Goal: Information Seeking & Learning: Compare options

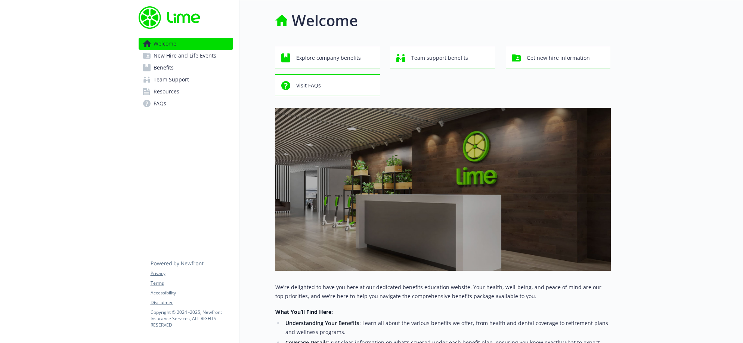
click at [222, 59] on link "New Hire and Life Events" at bounding box center [186, 56] width 94 height 12
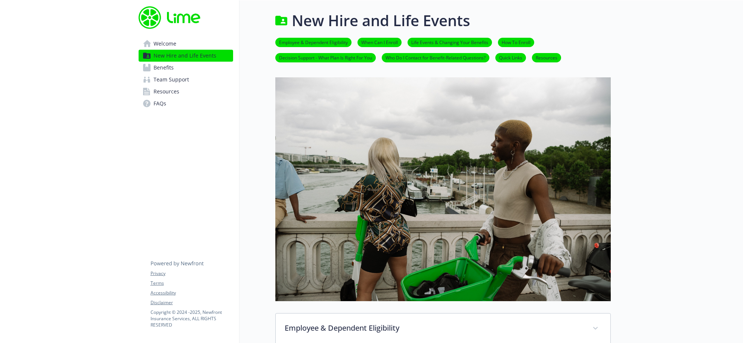
drag, startPoint x: 736, startPoint y: 341, endPoint x: 814, endPoint y: 375, distance: 85.1
click at [742, 342] on html "Skip to main content Welcome New Hire and Life Events Benefits Team Support Res…" at bounding box center [371, 185] width 743 height 370
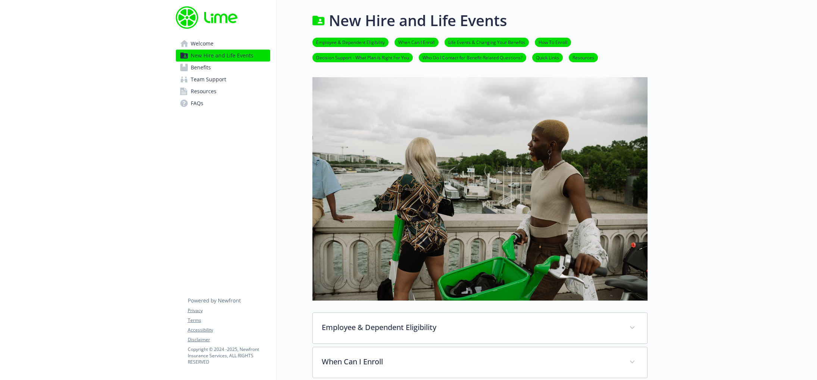
click at [238, 65] on link "Benefits" at bounding box center [223, 68] width 94 height 12
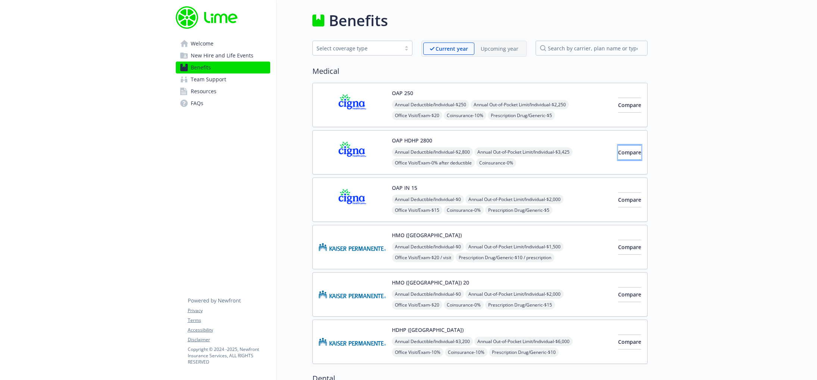
click at [618, 153] on span "Compare" at bounding box center [629, 152] width 23 height 7
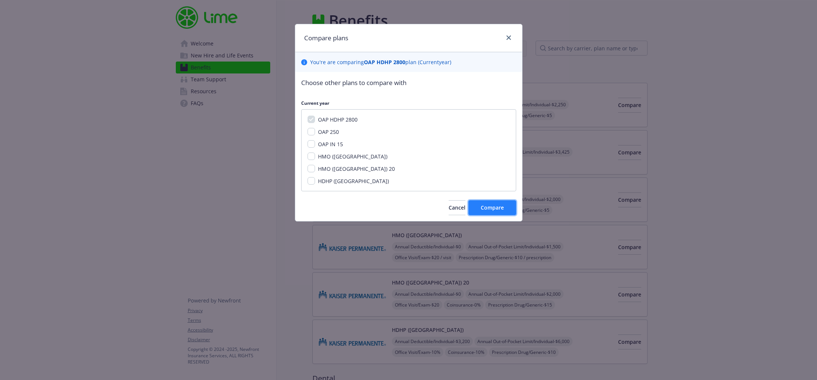
click at [492, 206] on span "Compare" at bounding box center [492, 207] width 23 height 7
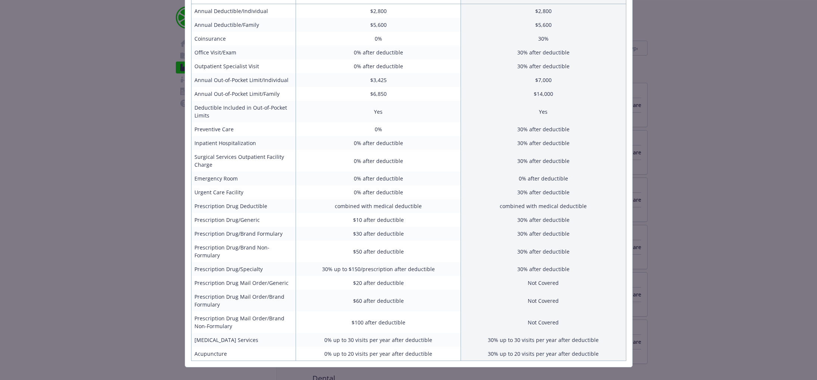
scroll to position [147, 0]
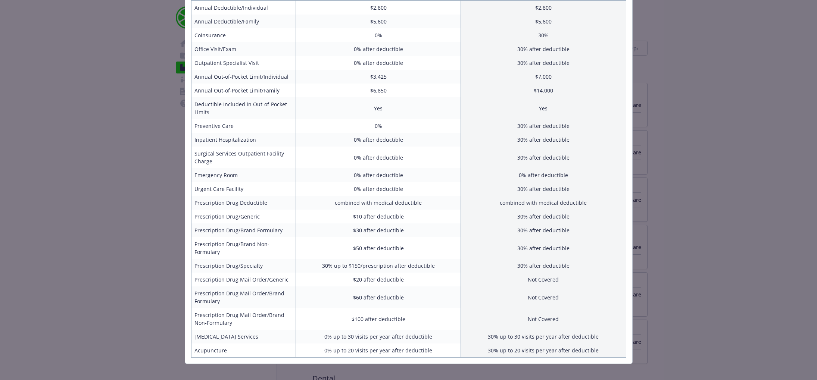
click at [637, 209] on div "Benefits Info OAP HDHP 2800 Current year Employee Only (Semi-Monthly) $0.00 Emp…" at bounding box center [408, 190] width 817 height 380
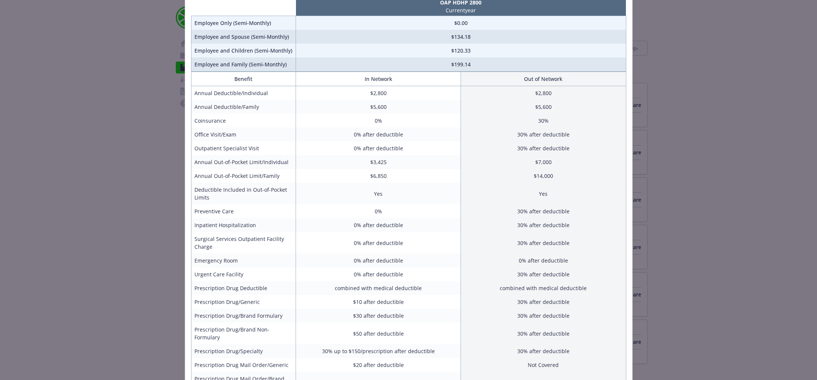
scroll to position [0, 0]
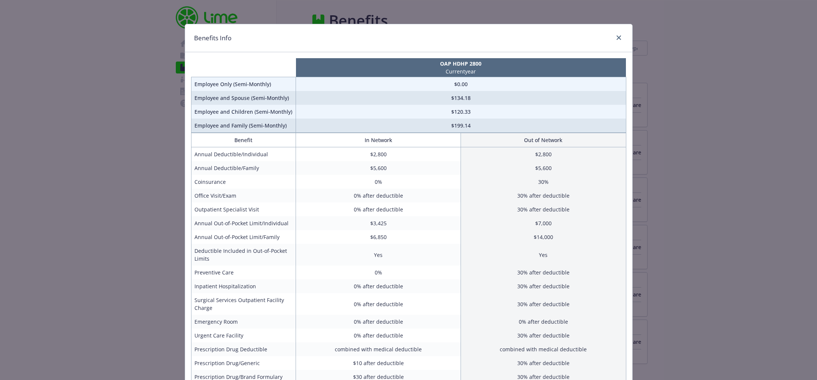
click at [619, 45] on div "Benefits Info" at bounding box center [408, 38] width 447 height 28
click at [619, 41] on link "close" at bounding box center [618, 37] width 9 height 9
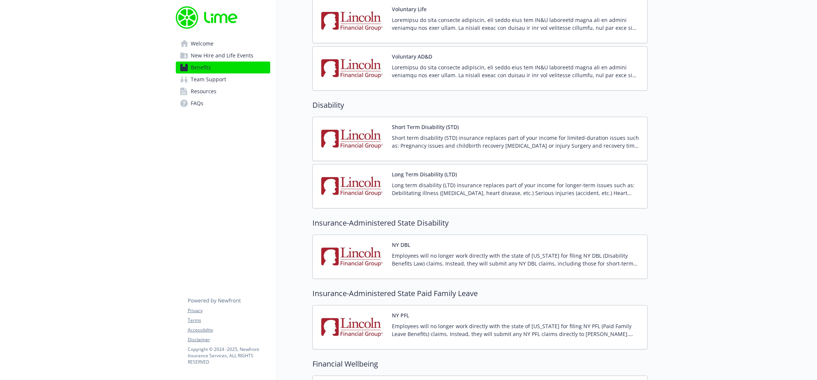
scroll to position [16, 0]
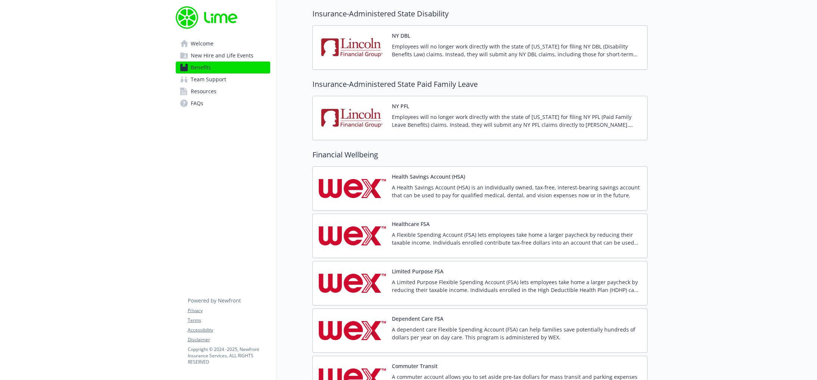
click at [454, 187] on p "A Health Savings Account (HSA) is an individually owned, tax-free, interest-bea…" at bounding box center [516, 192] width 249 height 16
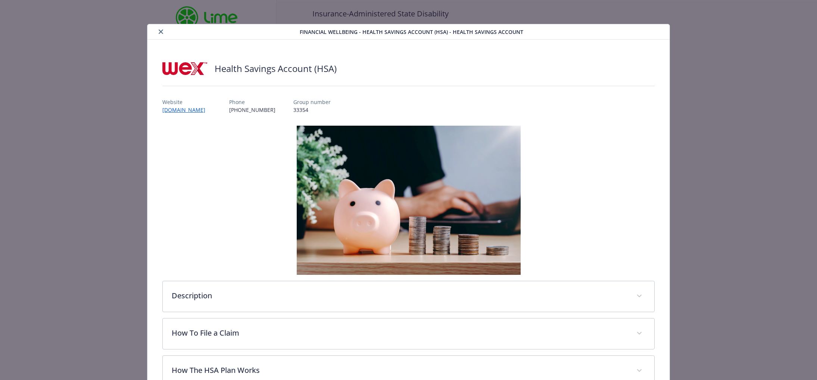
scroll to position [120, 0]
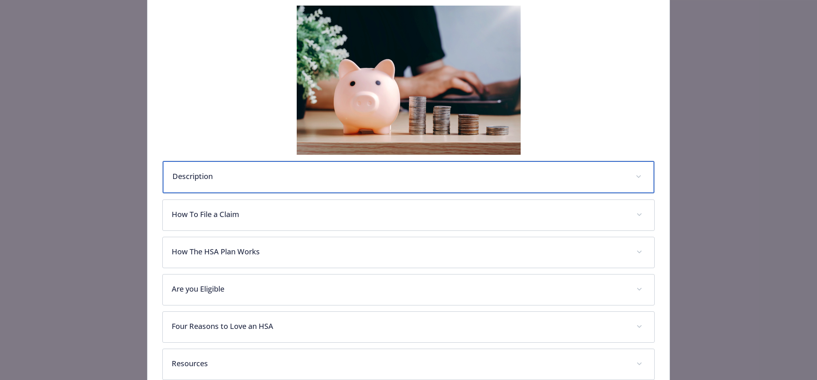
click at [397, 181] on div "Description" at bounding box center [409, 177] width 492 height 32
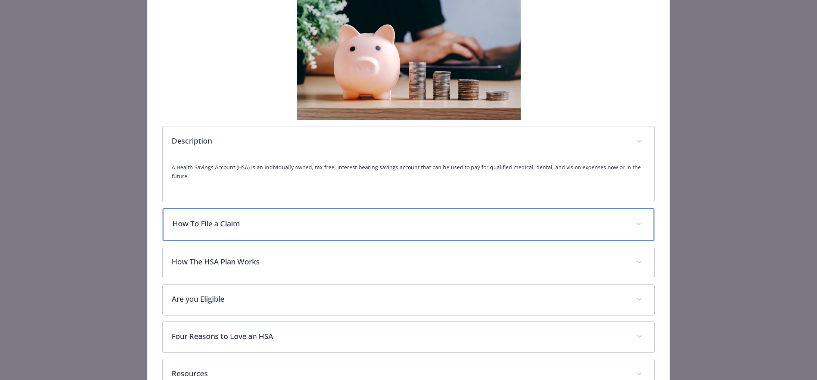
click at [385, 222] on div "How To File a Claim" at bounding box center [409, 225] width 492 height 32
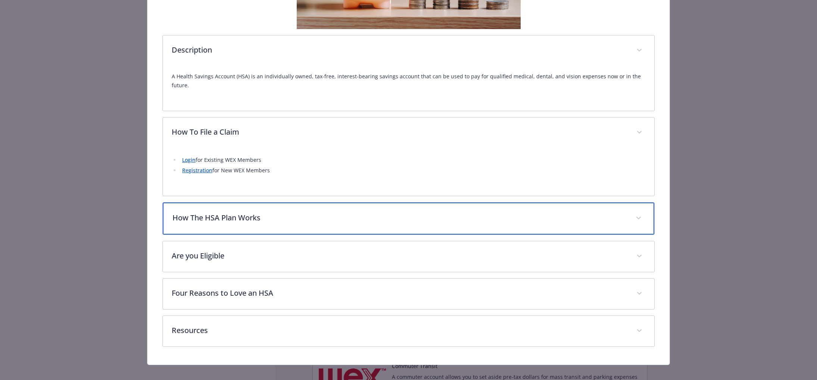
click at [364, 203] on div "How The HSA Plan Works" at bounding box center [409, 219] width 492 height 32
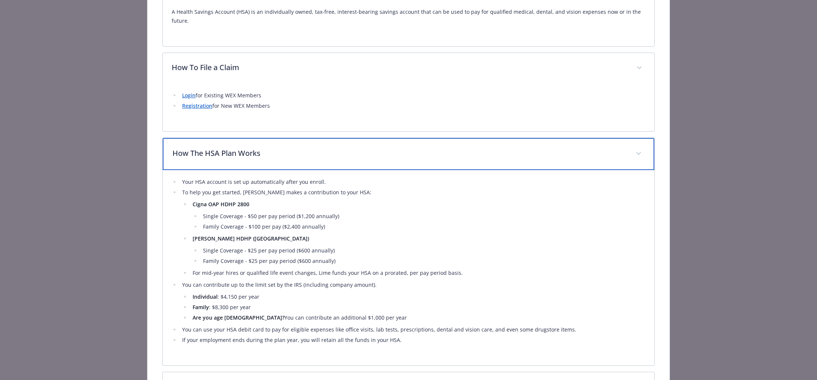
scroll to position [299, 0]
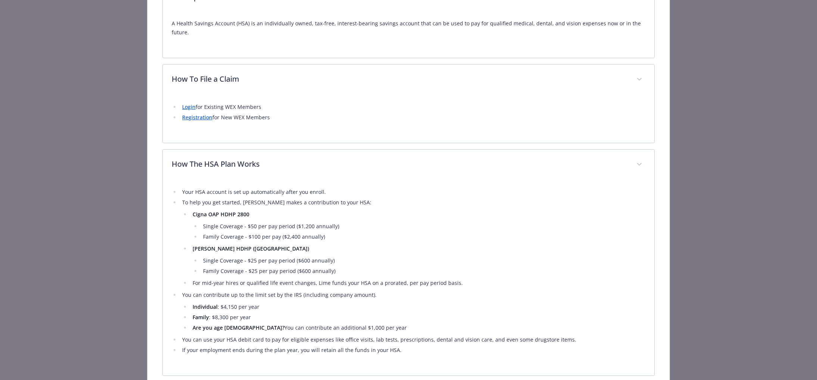
drag, startPoint x: 203, startPoint y: 220, endPoint x: 346, endPoint y: 215, distance: 143.0
click at [346, 222] on li "Single Coverage - $50 per pay period ($1,200 annually)" at bounding box center [423, 226] width 445 height 9
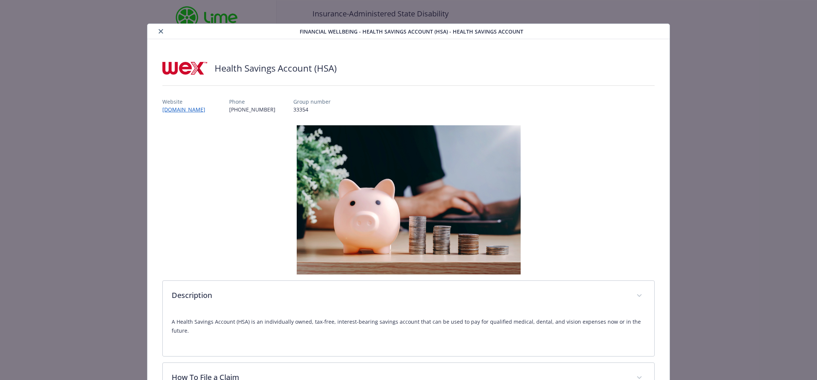
scroll to position [0, 0]
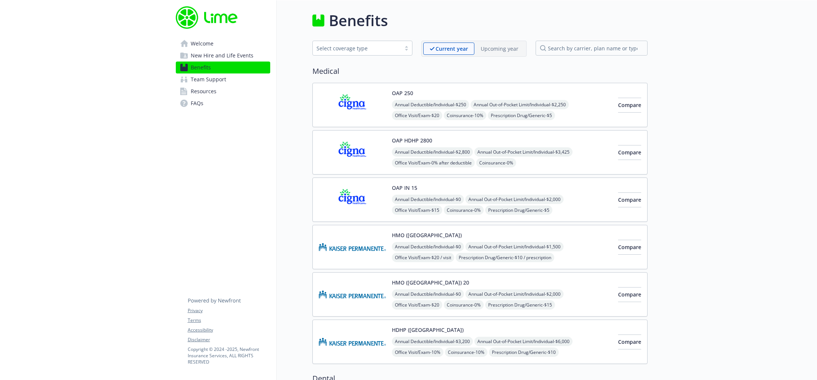
click at [226, 48] on link "Welcome" at bounding box center [223, 44] width 94 height 12
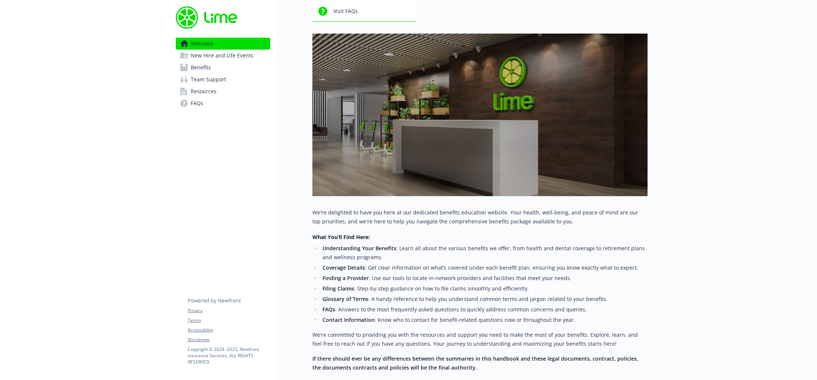
scroll to position [91, 0]
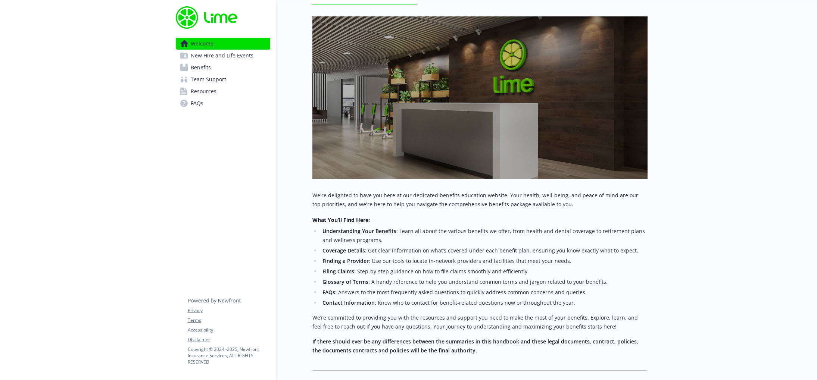
click at [200, 109] on span "FAQs" at bounding box center [197, 103] width 13 height 12
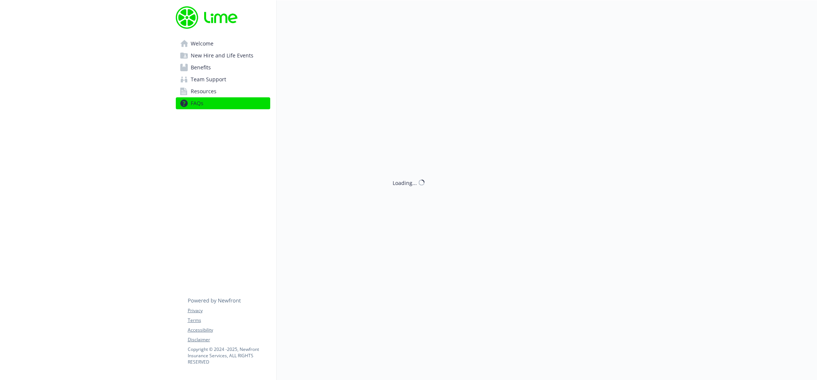
scroll to position [91, 0]
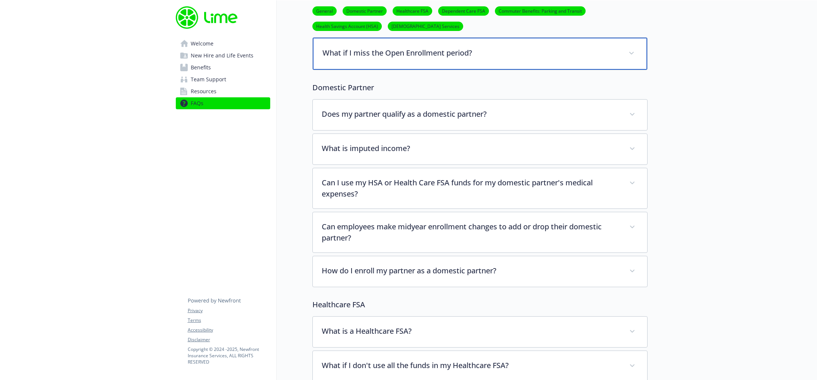
click at [481, 44] on div "What if I miss the Open Enrollment period?" at bounding box center [480, 54] width 334 height 32
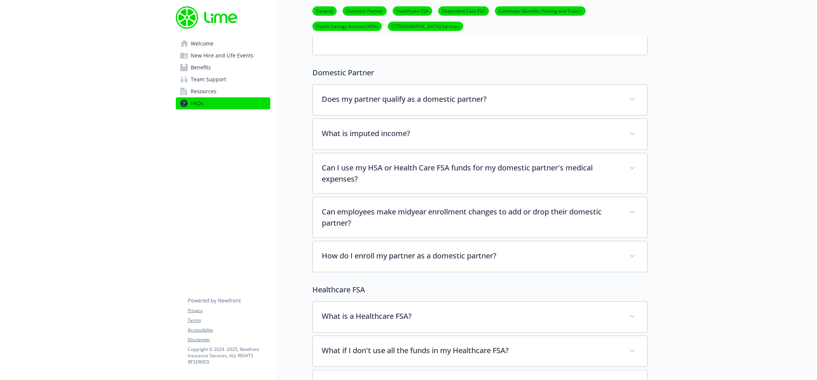
scroll to position [263, 0]
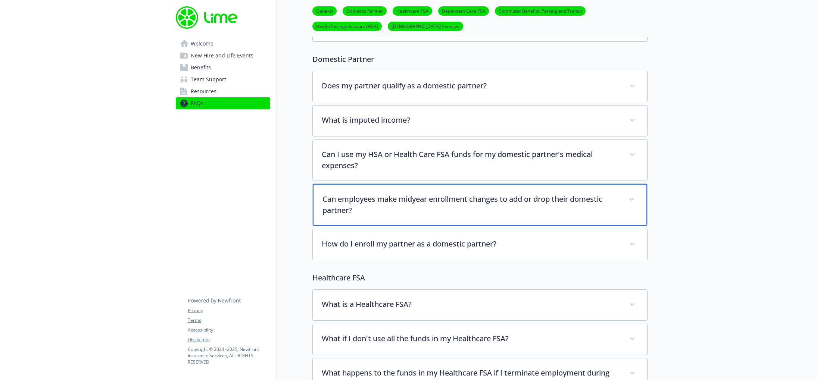
click at [452, 210] on p "Can employees make midyear enrollment changes to add or drop their domestic par…" at bounding box center [471, 205] width 297 height 22
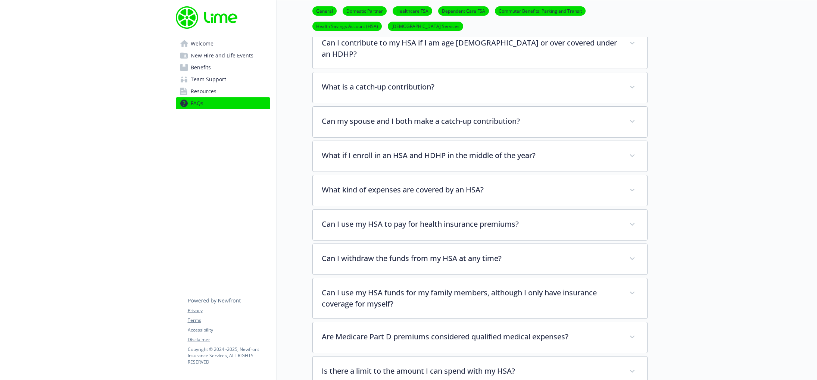
scroll to position [1134, 0]
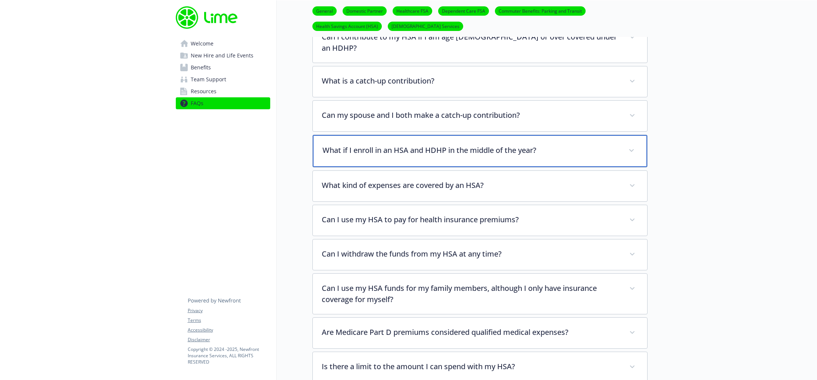
click at [440, 146] on p "What if I enroll in an HSA and HDHP in the middle of the year?" at bounding box center [471, 150] width 297 height 11
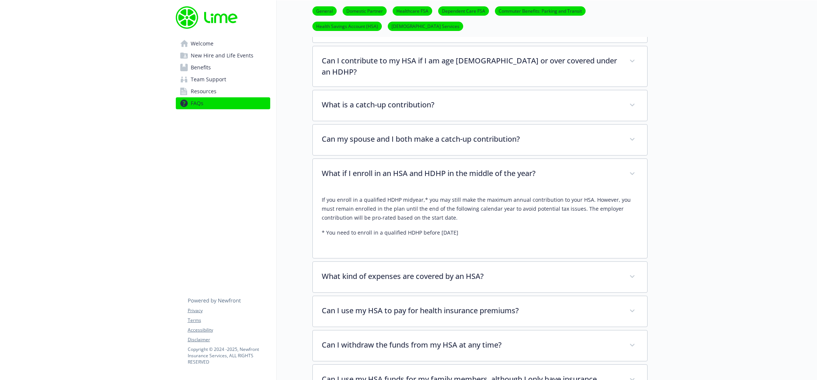
scroll to position [0, 0]
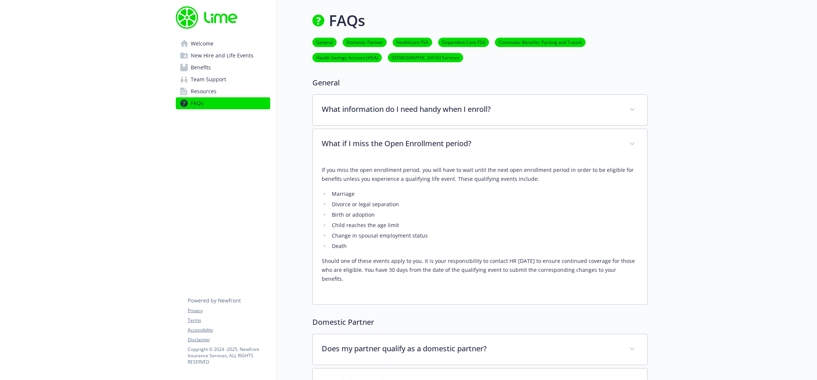
click at [242, 94] on link "Resources" at bounding box center [223, 91] width 94 height 12
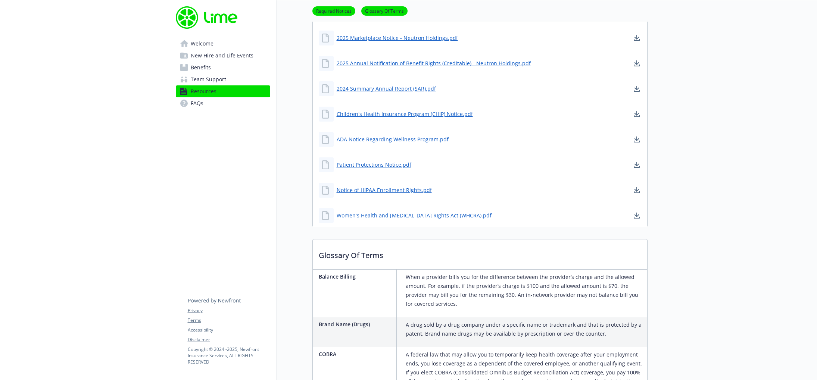
scroll to position [1312, 0]
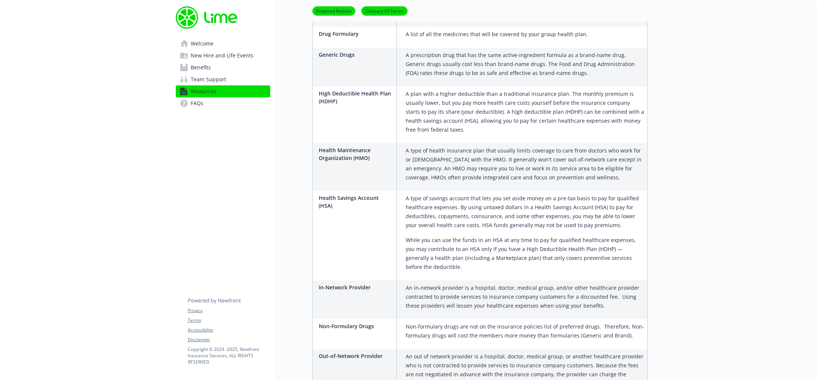
click at [242, 85] on link "Team Support" at bounding box center [223, 80] width 94 height 12
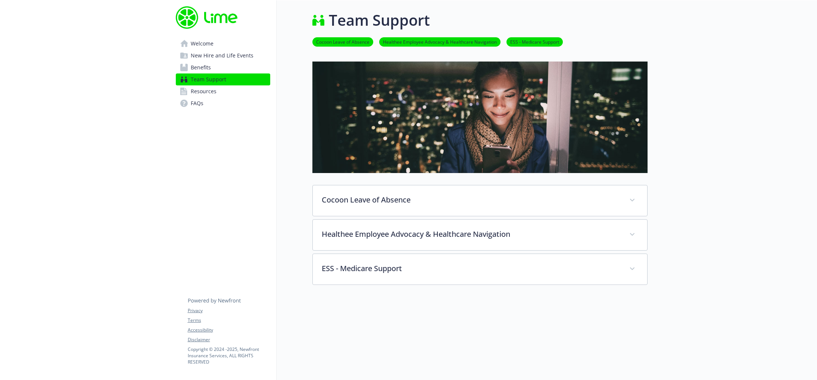
scroll to position [52, 0]
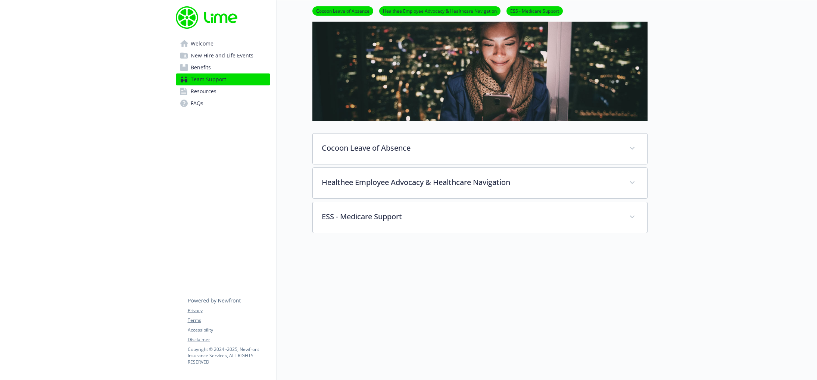
click at [230, 69] on link "Benefits" at bounding box center [223, 68] width 94 height 12
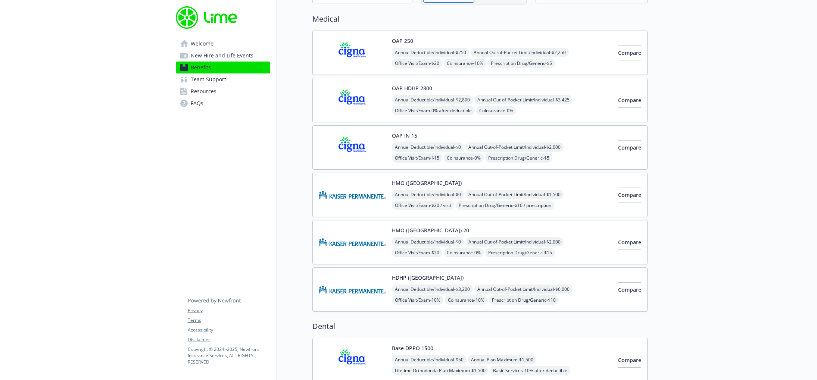
click at [229, 50] on span "New Hire and Life Events" at bounding box center [222, 56] width 63 height 12
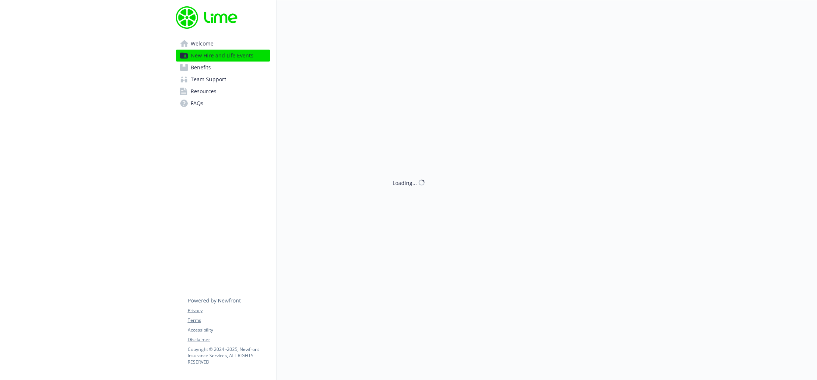
scroll to position [52, 0]
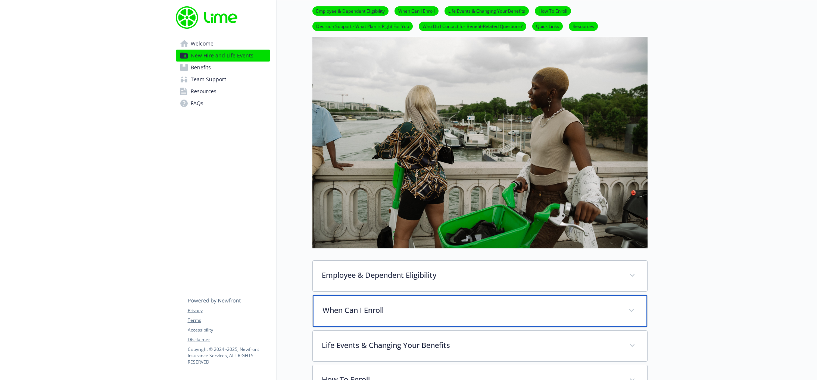
click at [437, 301] on div "When Can I Enroll" at bounding box center [480, 311] width 334 height 32
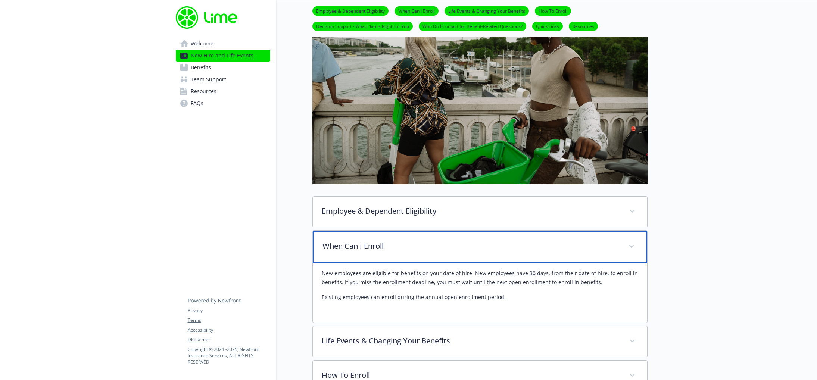
scroll to position [130, 0]
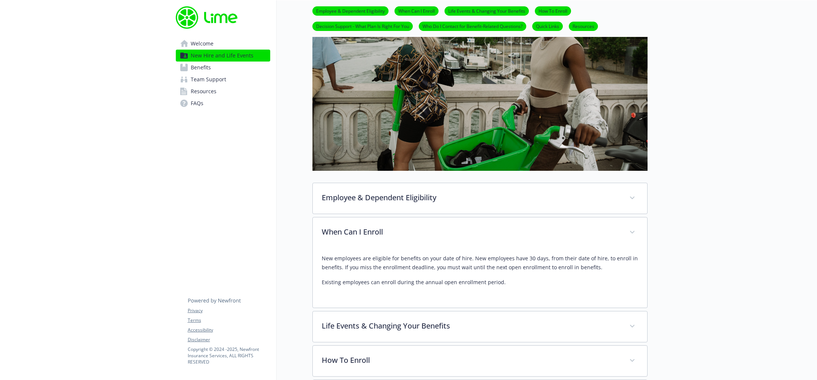
click at [424, 286] on p "Existing employees can enroll during the annual open enrollment period." at bounding box center [480, 282] width 317 height 9
click at [441, 284] on p "Existing employees can enroll during the annual open enrollment period." at bounding box center [480, 282] width 317 height 9
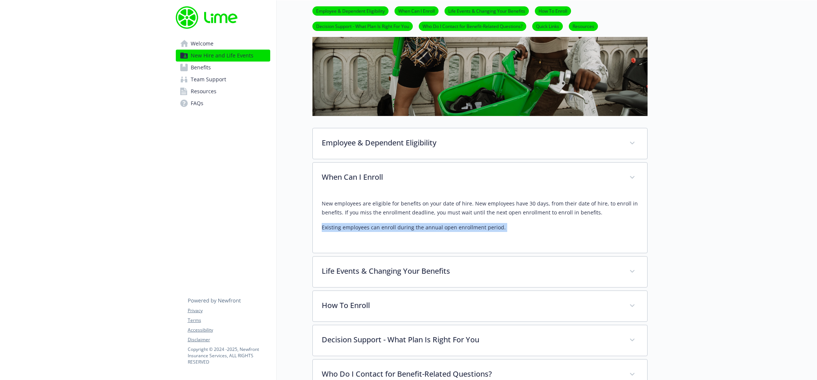
scroll to position [188, 0]
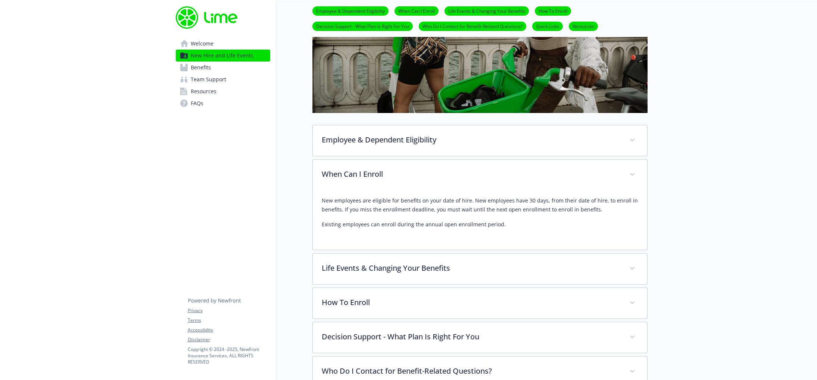
click at [423, 286] on div "Employee & Dependent Eligibility Employees [DEMOGRAPHIC_DATA] employees who wor…" at bounding box center [479, 256] width 335 height 263
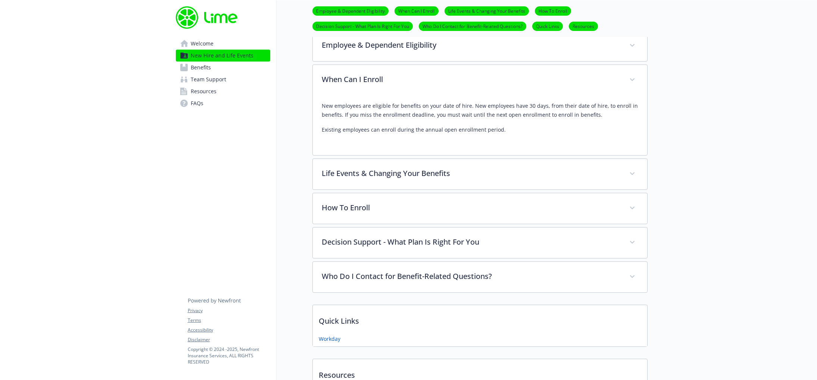
scroll to position [350, 0]
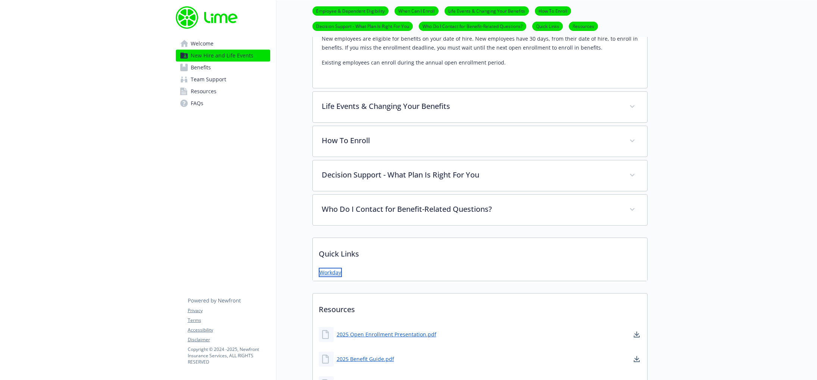
click at [335, 274] on link "Workday" at bounding box center [330, 272] width 23 height 9
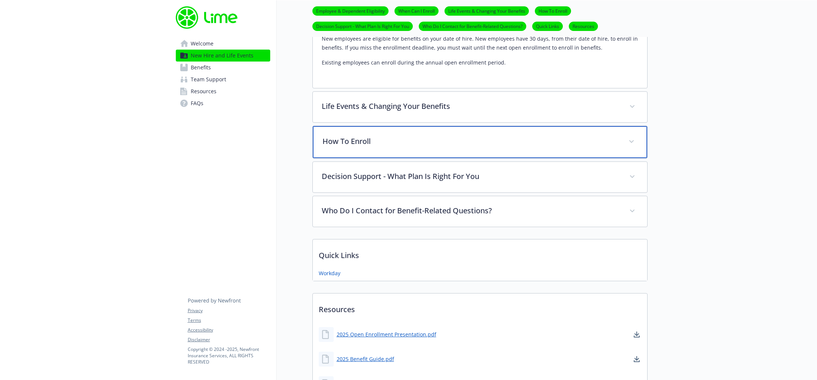
click at [511, 154] on div "How To Enroll" at bounding box center [480, 142] width 334 height 32
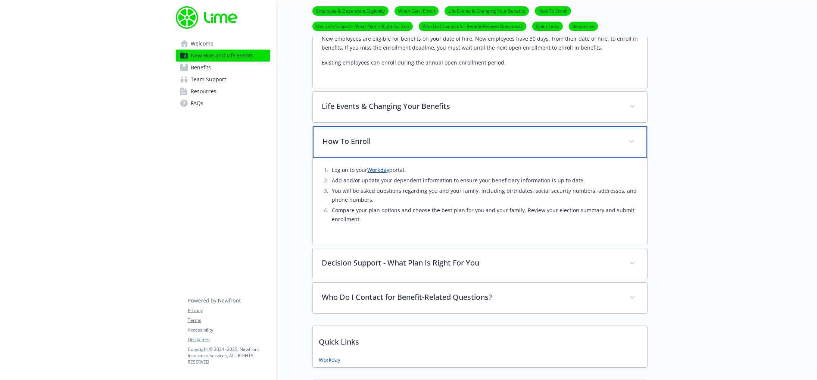
scroll to position [0, 0]
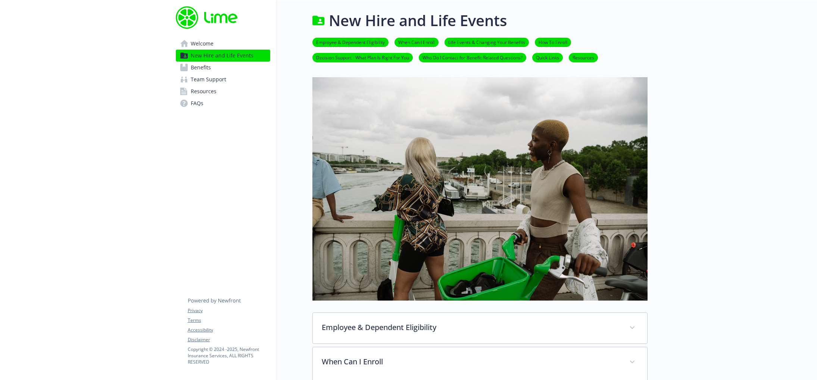
click at [230, 69] on link "Benefits" at bounding box center [223, 68] width 94 height 12
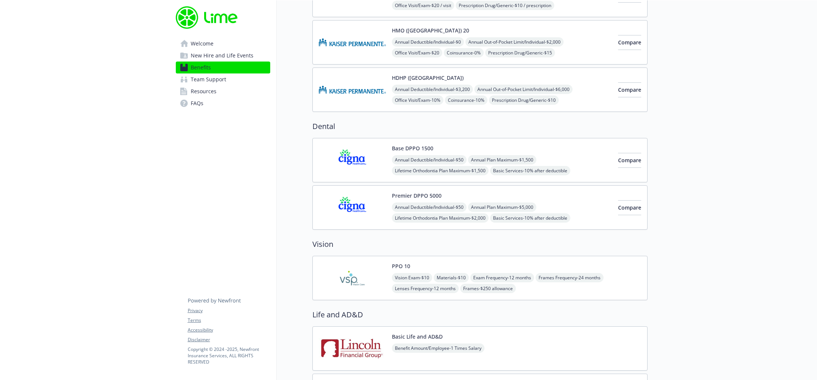
scroll to position [252, 0]
click at [618, 159] on button "Compare" at bounding box center [629, 161] width 23 height 15
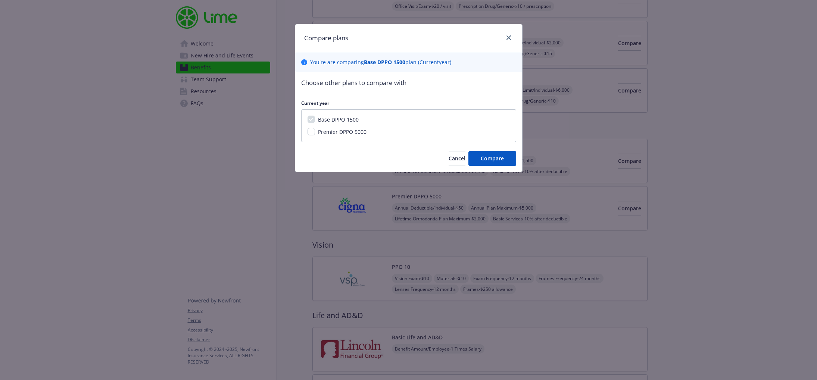
click at [349, 131] on span "Premier DPPO 5000" at bounding box center [342, 131] width 49 height 7
click at [315, 131] on input "Premier DPPO 5000" at bounding box center [311, 131] width 7 height 7
checkbox input "true"
click at [502, 158] on span "Compare" at bounding box center [492, 158] width 23 height 7
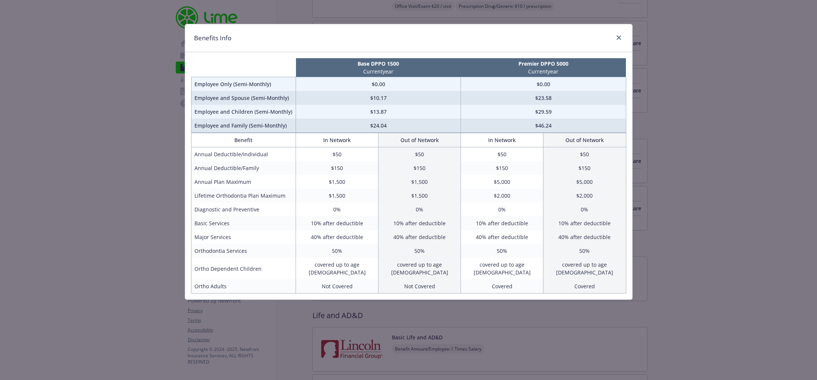
click at [623, 35] on div "compare plan details" at bounding box center [617, 38] width 12 height 10
click at [620, 36] on icon "close" at bounding box center [619, 37] width 4 height 4
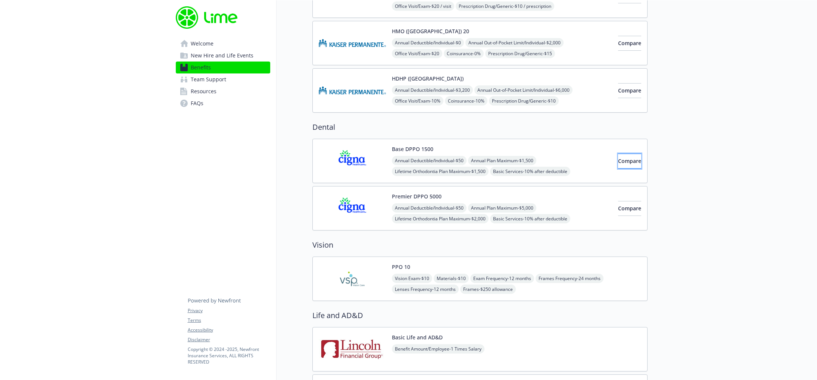
click at [620, 162] on span "Compare" at bounding box center [629, 161] width 23 height 7
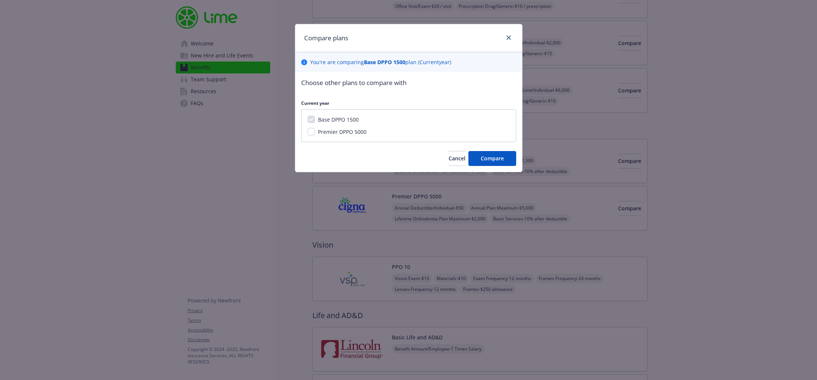
click at [369, 137] on div "Base DPPO 1500 Premier DPPO 5000" at bounding box center [408, 125] width 215 height 33
click at [368, 133] on div "Premier DPPO 5000" at bounding box center [409, 132] width 202 height 8
click at [363, 131] on span "Premier DPPO 5000" at bounding box center [342, 131] width 49 height 7
click at [315, 131] on input "Premier DPPO 5000" at bounding box center [311, 131] width 7 height 7
checkbox input "true"
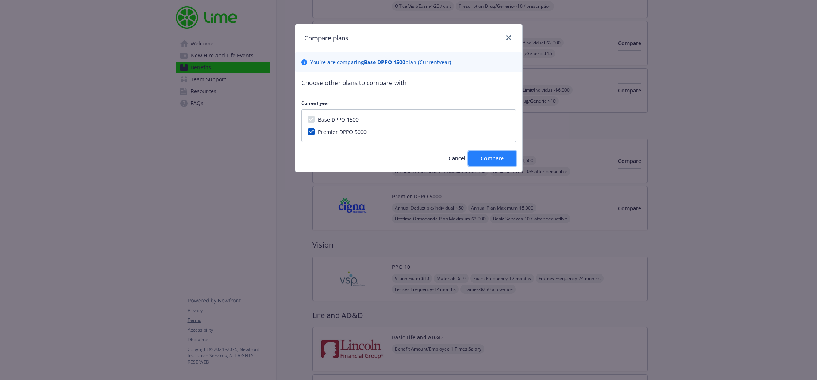
click at [495, 160] on span "Compare" at bounding box center [492, 158] width 23 height 7
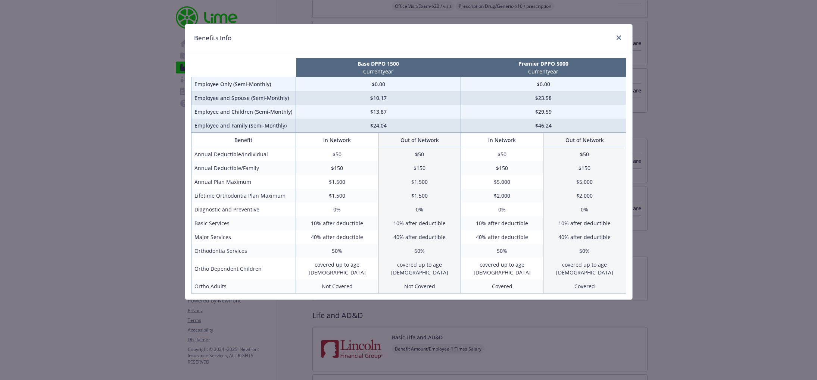
click at [686, 162] on div "Benefits Info Base DPPO 1500 Current year Premier DPPO 5000 Current year Employ…" at bounding box center [408, 190] width 817 height 380
click at [618, 37] on icon "close" at bounding box center [619, 37] width 4 height 4
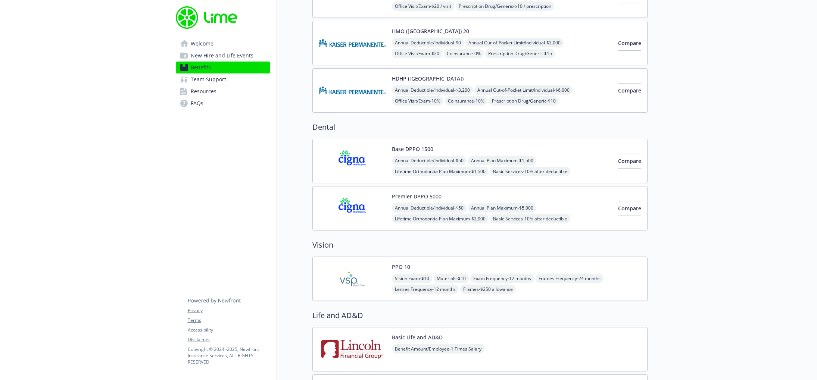
click at [583, 286] on div "Vision Exam - $10 Materials - $10 Exam Frequency - 12 months Frames Frequency -…" at bounding box center [516, 284] width 249 height 20
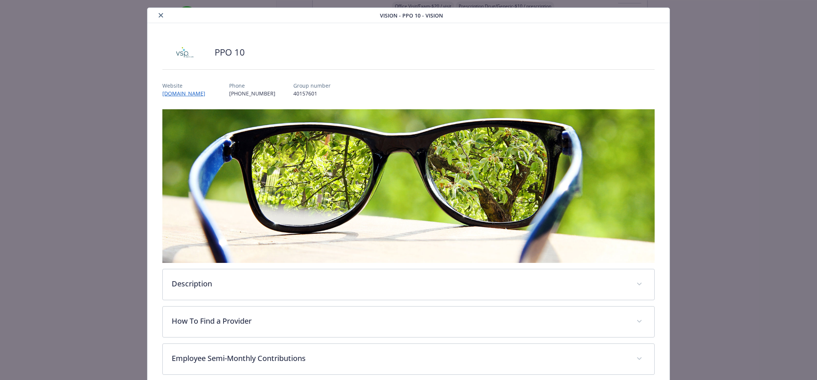
scroll to position [91, 0]
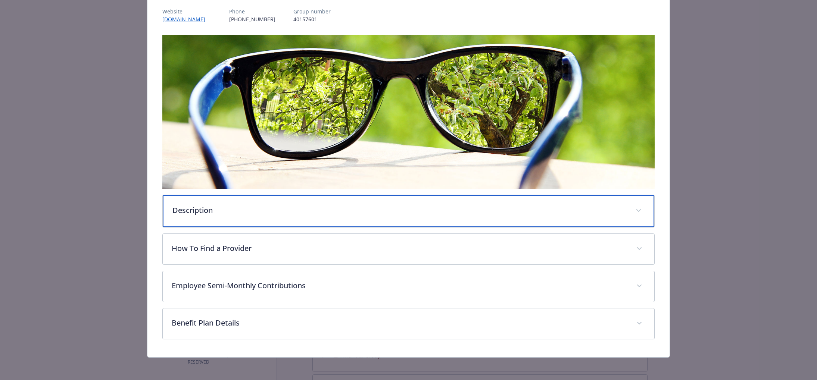
click at [464, 225] on div "Description" at bounding box center [409, 211] width 492 height 32
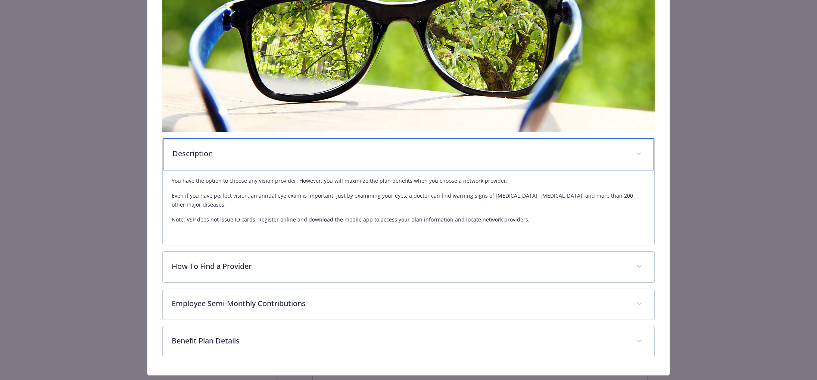
scroll to position [167, 0]
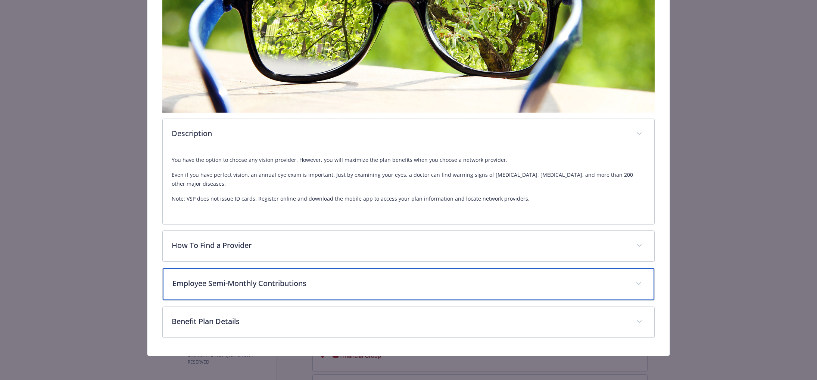
click at [423, 284] on p "Employee Semi-Monthly Contributions" at bounding box center [399, 283] width 454 height 11
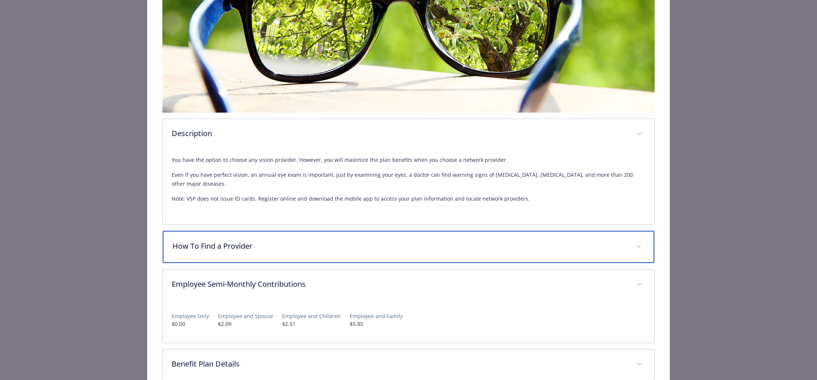
click at [435, 244] on p "How To Find a Provider" at bounding box center [399, 246] width 454 height 11
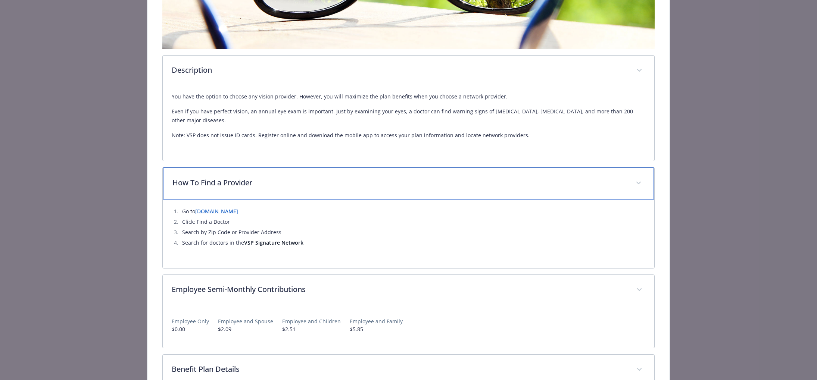
scroll to position [278, 0]
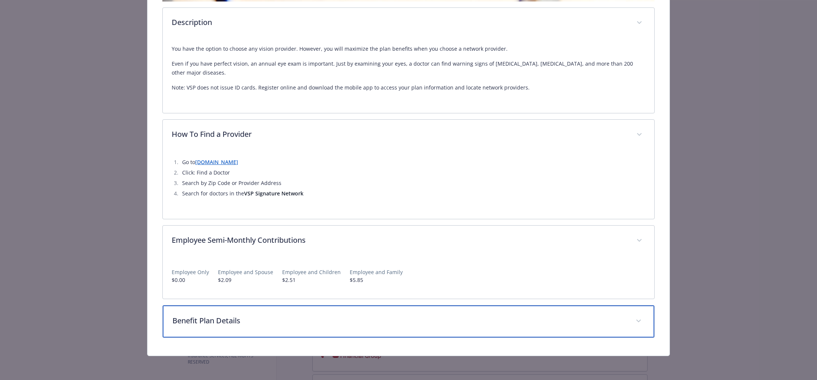
click at [410, 315] on div "Benefit Plan Details" at bounding box center [409, 322] width 492 height 32
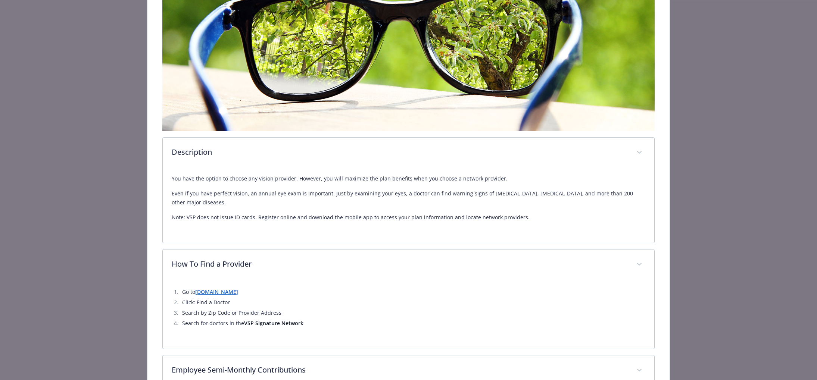
scroll to position [0, 0]
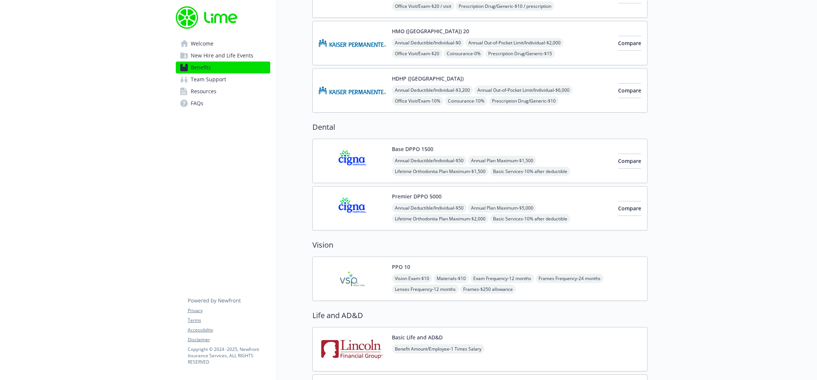
click at [374, 194] on img at bounding box center [352, 209] width 67 height 32
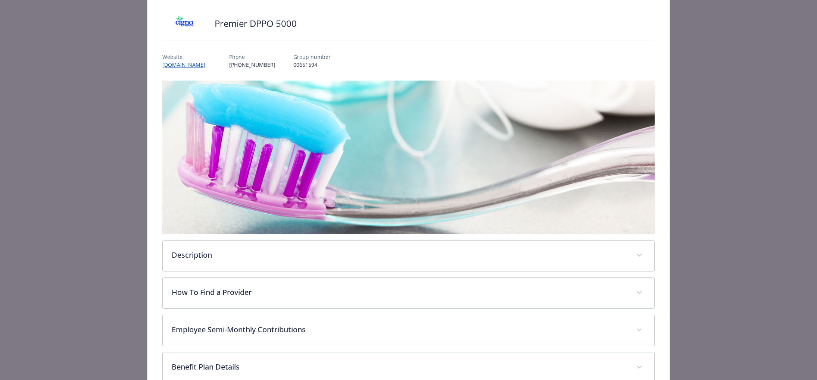
scroll to position [162, 0]
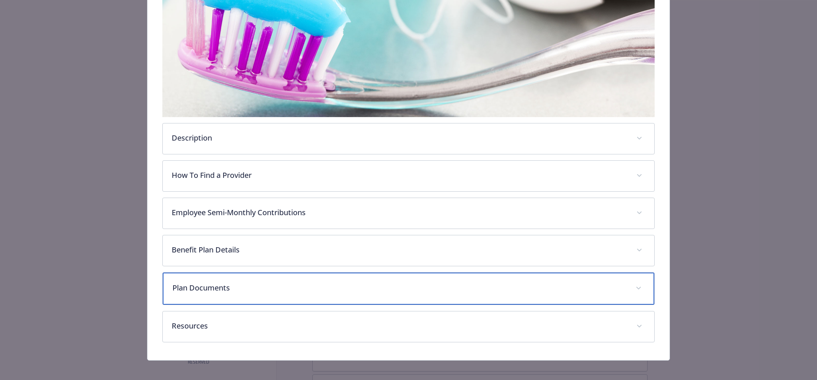
click at [324, 283] on p "Plan Documents" at bounding box center [399, 288] width 454 height 11
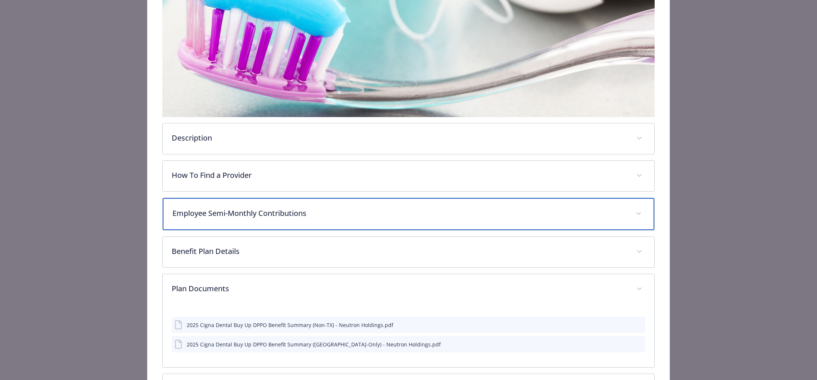
click at [340, 214] on p "Employee Semi-Monthly Contributions" at bounding box center [399, 213] width 454 height 11
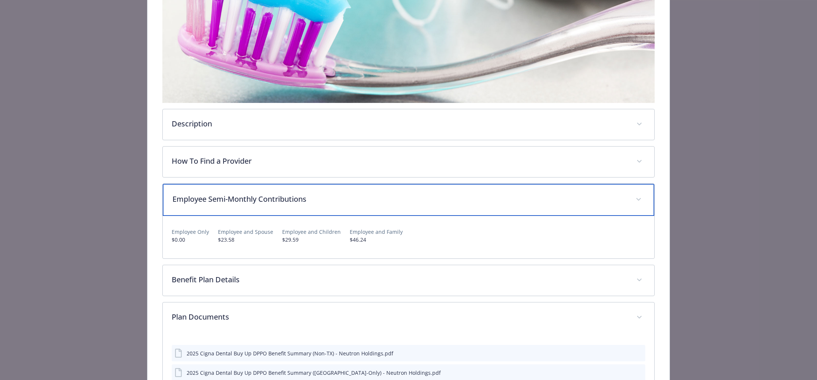
scroll to position [272, 0]
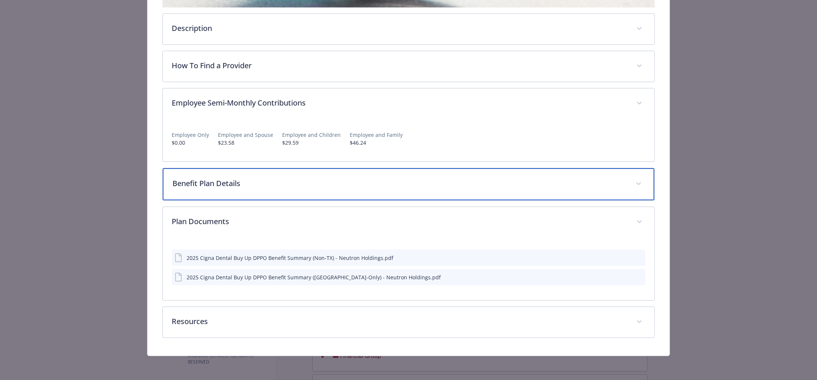
click at [308, 188] on p "Benefit Plan Details" at bounding box center [399, 183] width 454 height 11
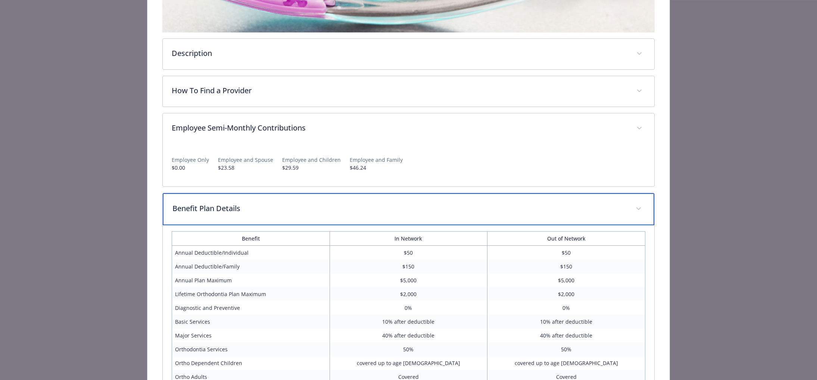
scroll to position [208, 0]
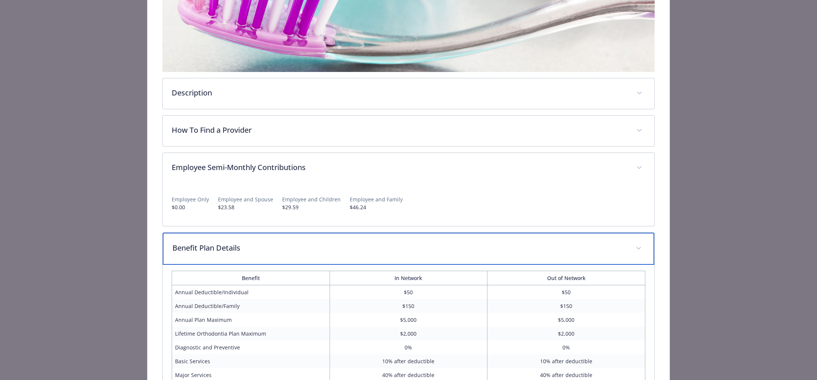
click at [308, 255] on div "Benefit Plan Details" at bounding box center [409, 249] width 492 height 32
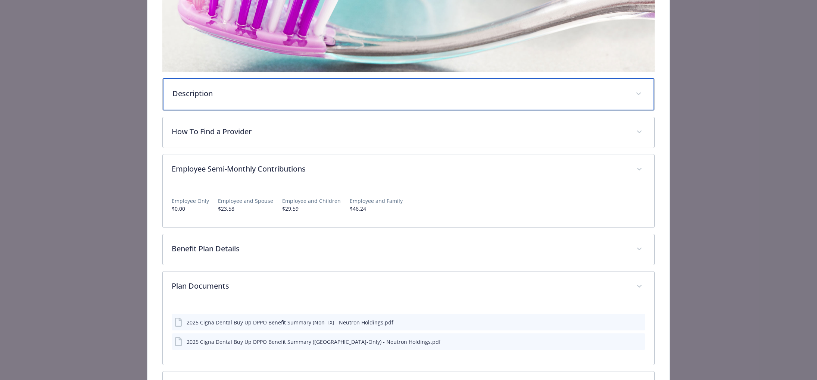
click at [326, 100] on div "Description" at bounding box center [409, 94] width 492 height 32
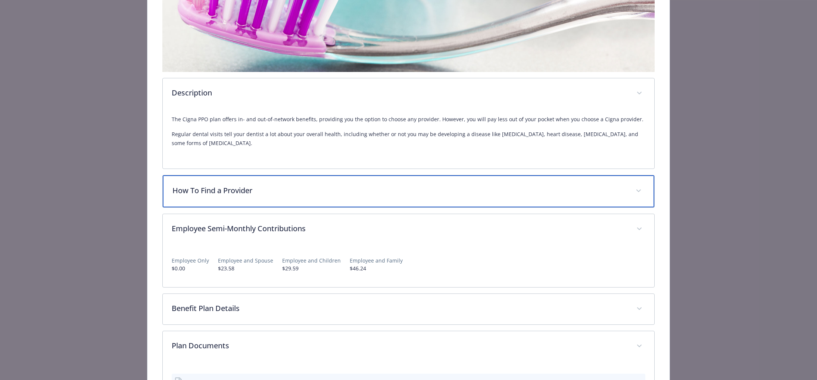
click at [325, 185] on div "How To Find a Provider" at bounding box center [409, 191] width 492 height 32
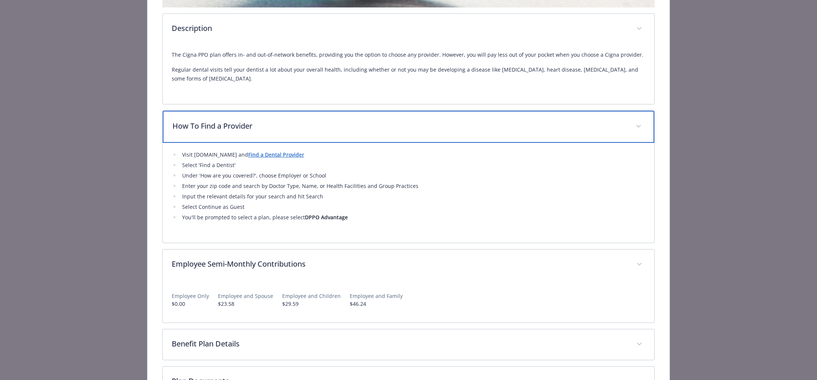
scroll to position [0, 0]
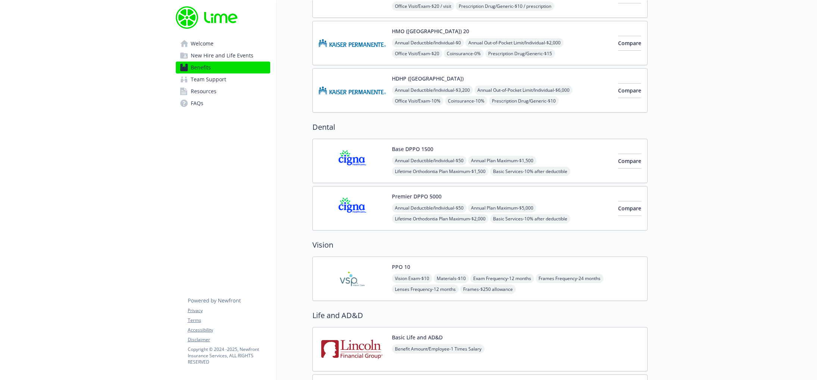
click at [510, 196] on div "Premier DPPO 5000 Annual Deductible/Individual - $50 Annual Plan Maximum - $5,0…" at bounding box center [502, 209] width 220 height 32
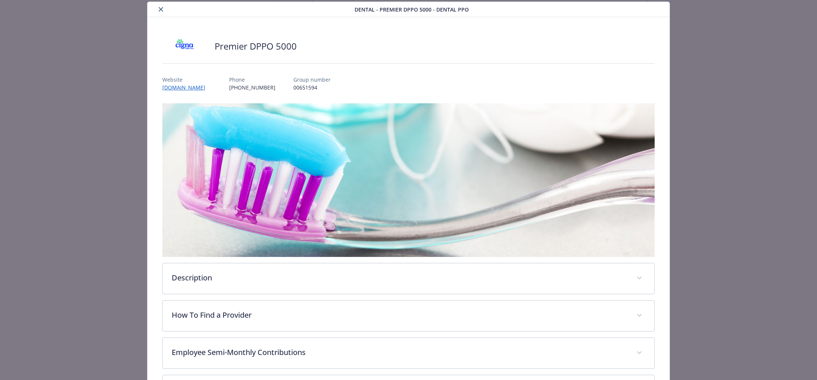
scroll to position [22, 0]
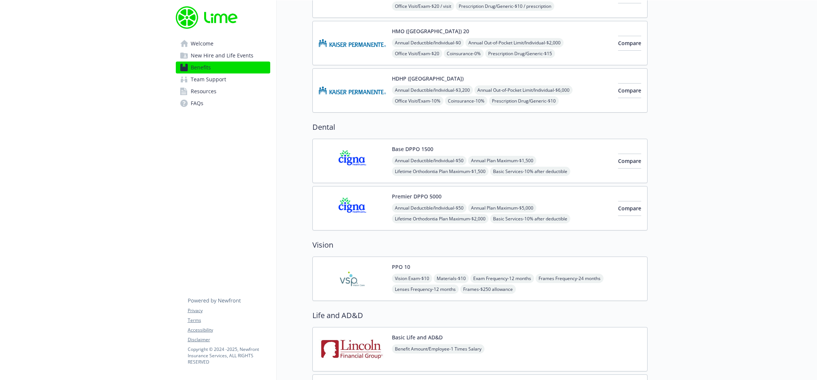
click at [501, 149] on div "Base DPPO 1500 Annual Deductible/Individual - $50 Annual Plan Maximum - $1,500 …" at bounding box center [502, 161] width 220 height 32
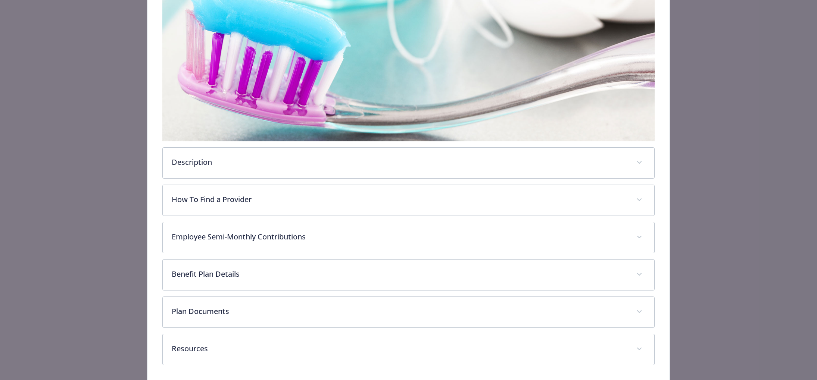
scroll to position [165, 0]
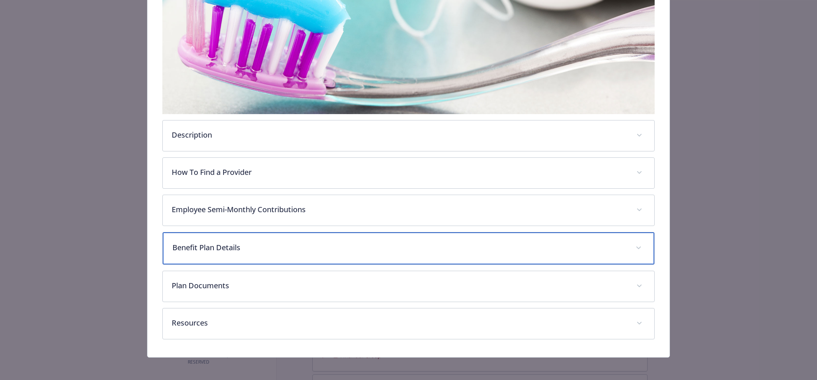
click at [258, 255] on div "Benefit Plan Details" at bounding box center [409, 249] width 492 height 32
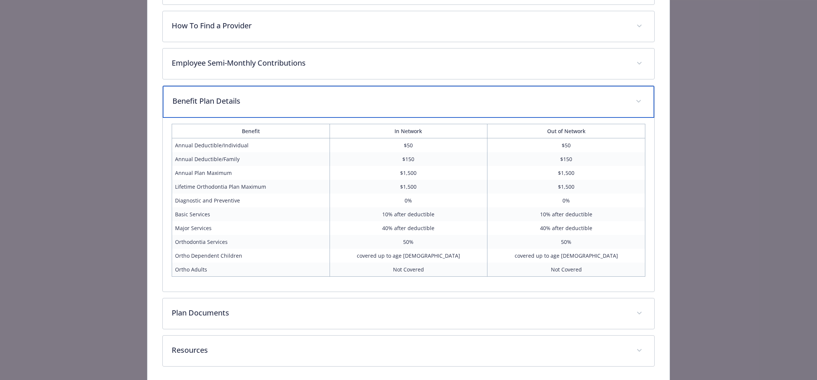
scroll to position [341, 0]
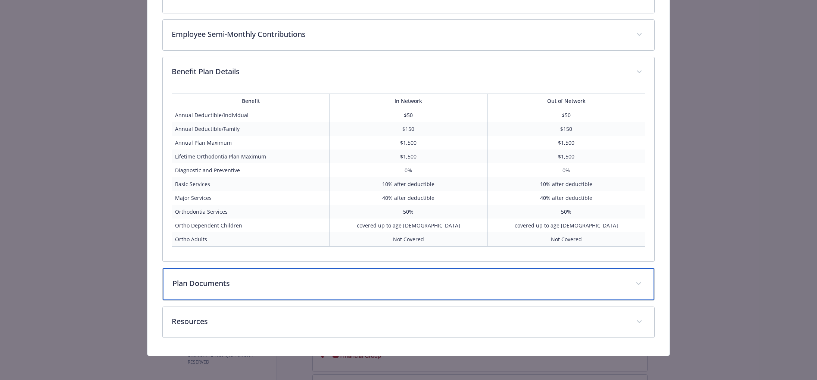
click at [253, 283] on p "Plan Documents" at bounding box center [399, 283] width 454 height 11
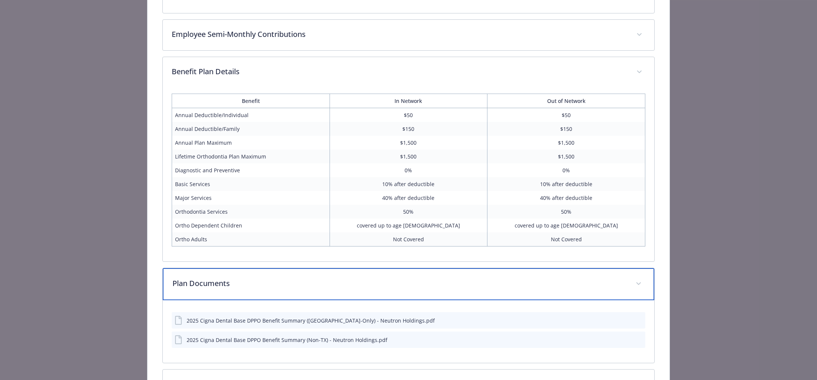
scroll to position [404, 0]
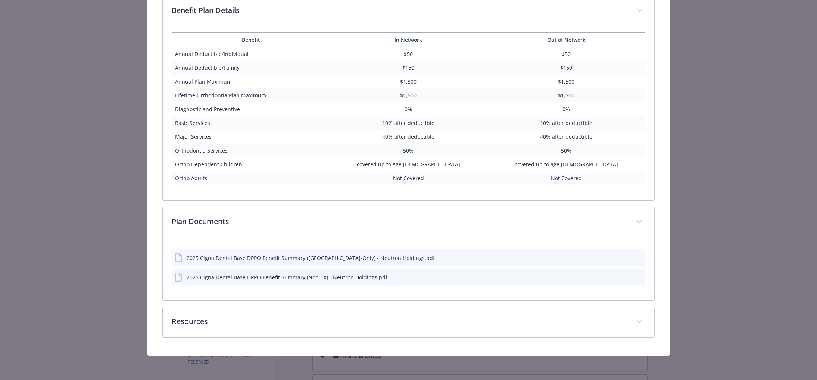
click at [628, 277] on icon "download file" at bounding box center [626, 277] width 6 height 6
click at [641, 277] on icon "preview file" at bounding box center [638, 276] width 7 height 5
click at [533, 305] on div "Description The Cigna PPO plan offers in- and out-of-network benefits, providin…" at bounding box center [408, 31] width 492 height 614
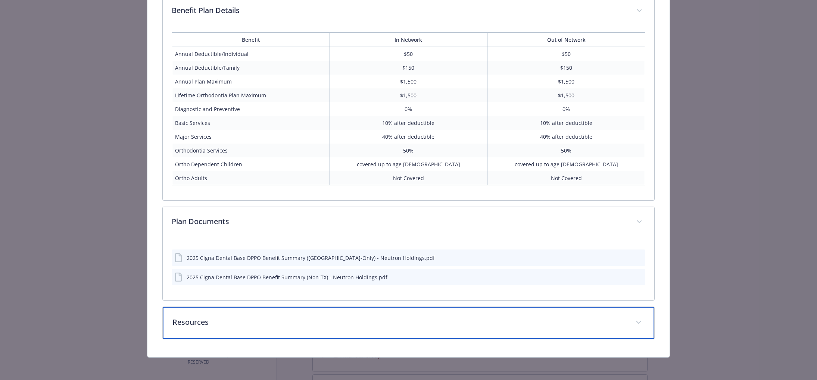
click at [532, 312] on div "Resources" at bounding box center [409, 323] width 492 height 32
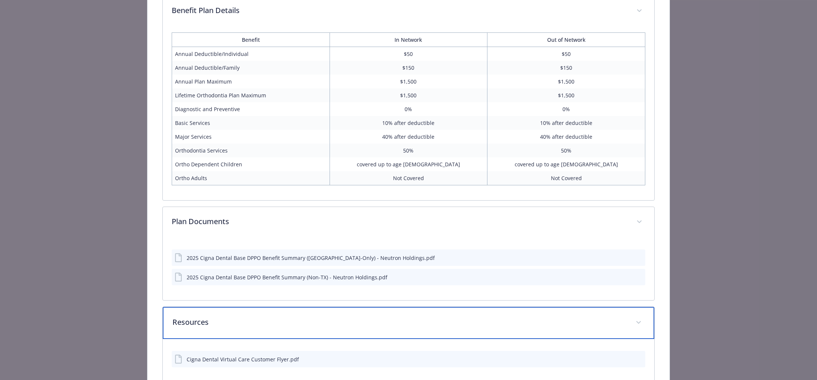
scroll to position [447, 0]
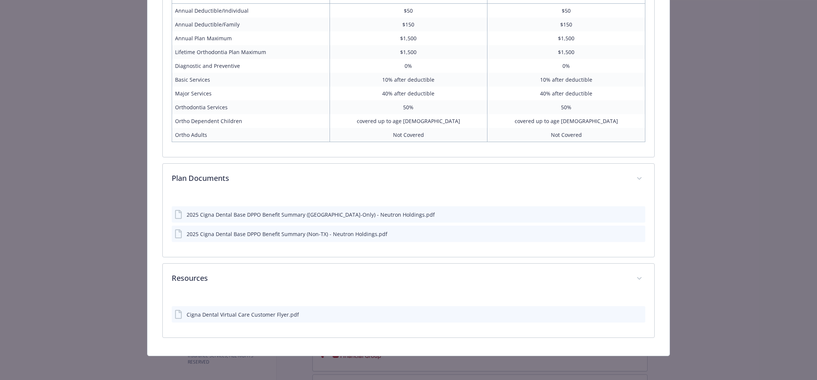
click at [269, 313] on div "Cigna Dental Virtual Care Customer Flyer.pdf" at bounding box center [243, 315] width 112 height 8
click at [637, 314] on icon "preview file" at bounding box center [638, 314] width 7 height 5
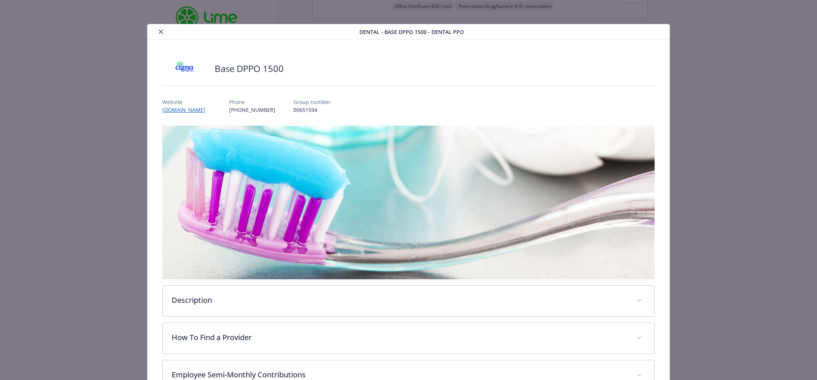
click at [162, 32] on icon "close" at bounding box center [161, 31] width 4 height 4
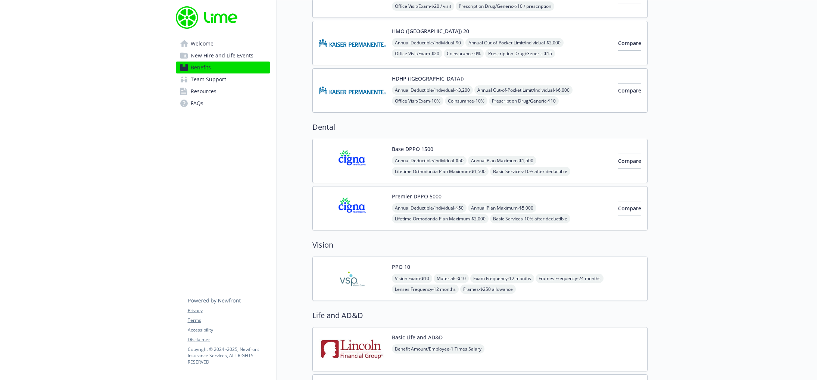
click at [368, 201] on img at bounding box center [352, 209] width 67 height 32
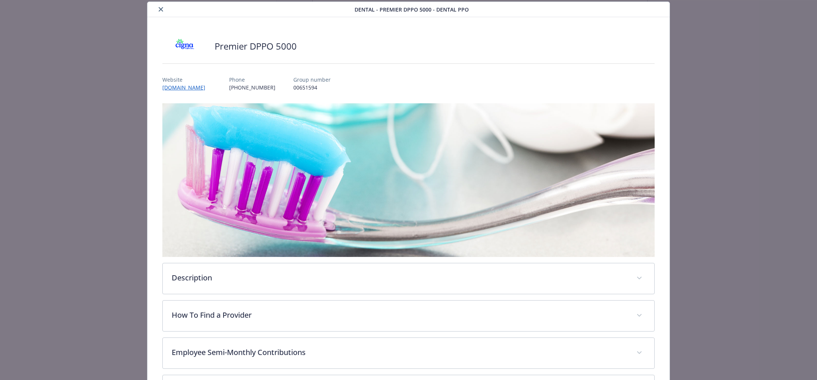
scroll to position [165, 0]
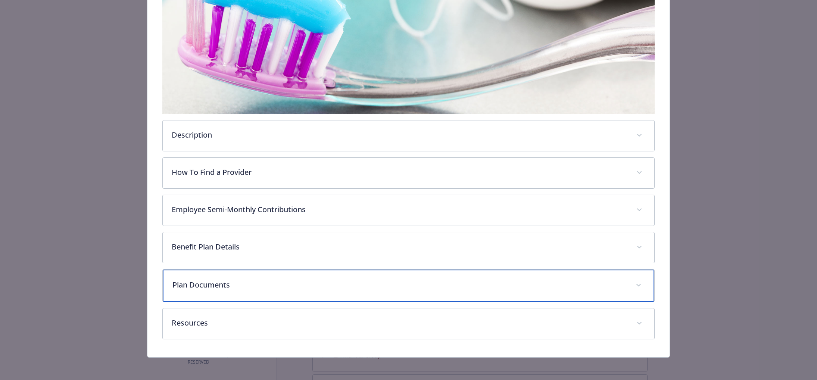
click at [302, 281] on p "Plan Documents" at bounding box center [399, 285] width 454 height 11
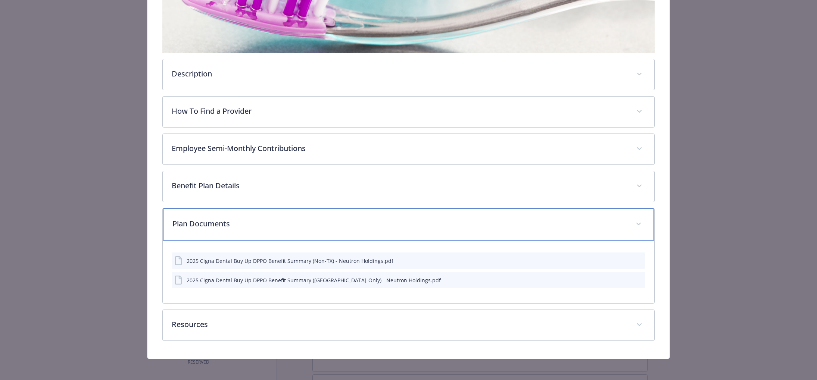
scroll to position [230, 0]
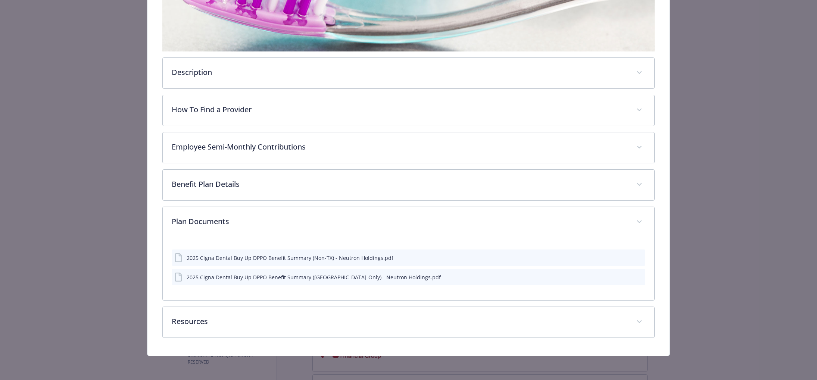
click at [638, 257] on icon "preview file" at bounding box center [638, 257] width 7 height 5
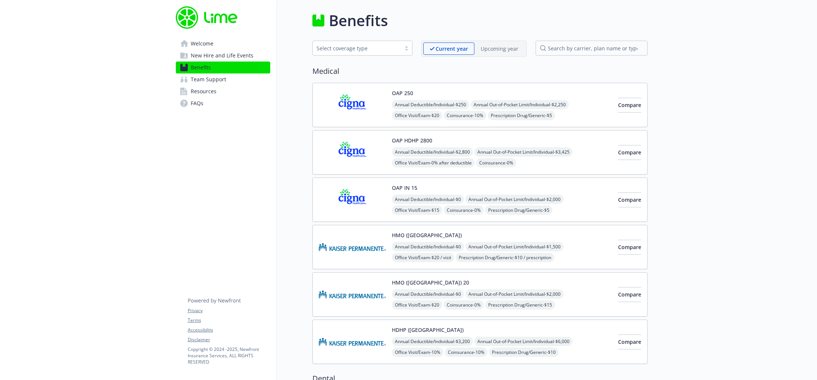
click at [554, 166] on div "Annual Deductible/Individual - $2,800 Annual Out-of-Pocket Limit/Individual - $…" at bounding box center [502, 179] width 220 height 64
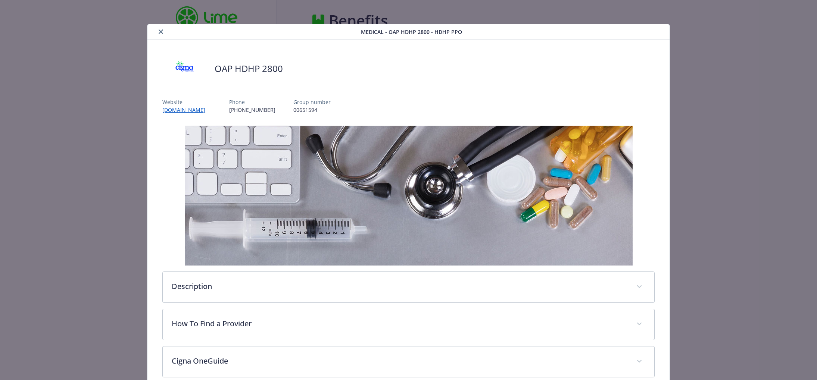
scroll to position [22, 0]
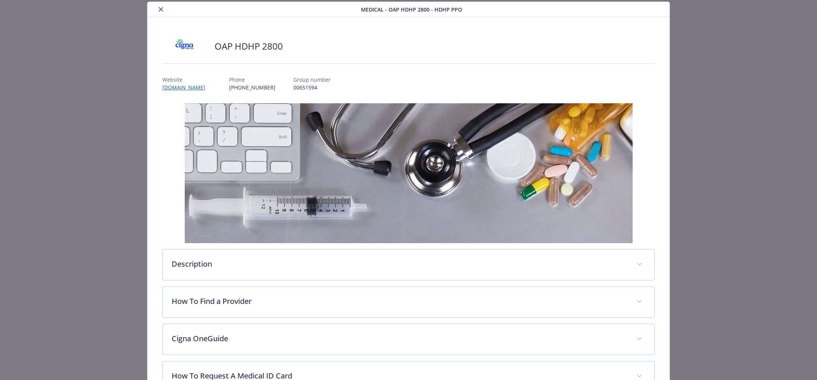
click at [164, 9] on button "close" at bounding box center [160, 9] width 9 height 9
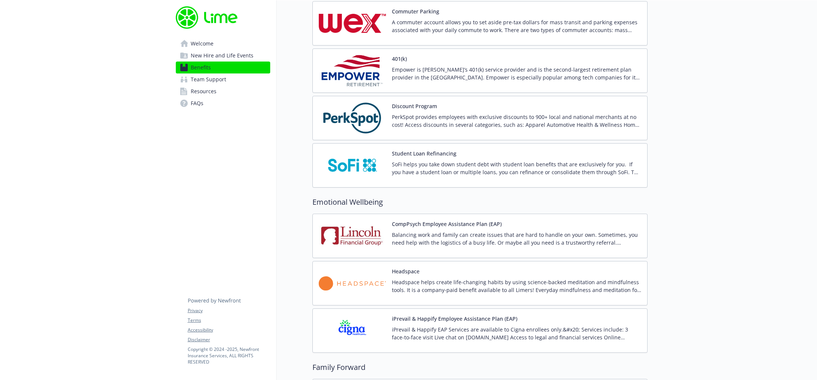
scroll to position [1240, 0]
click at [418, 124] on p "PerkSpot provides employees with exclusive discounts to 900+ local and national…" at bounding box center [516, 121] width 249 height 16
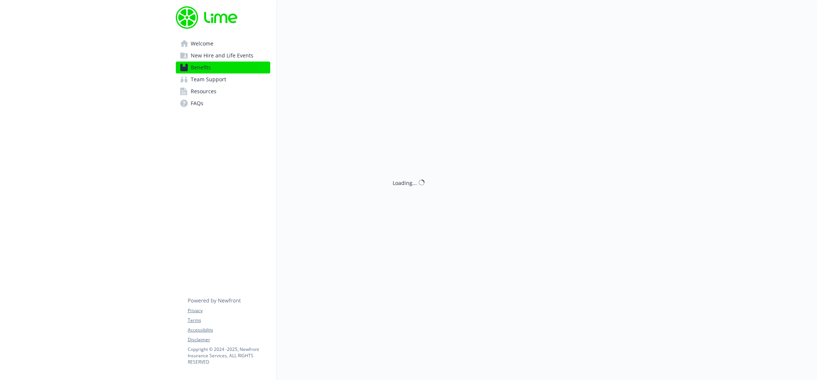
scroll to position [1240, 0]
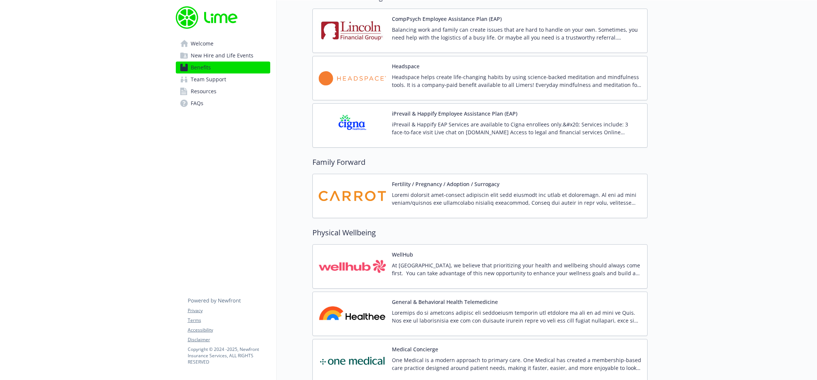
scroll to position [1451, 0]
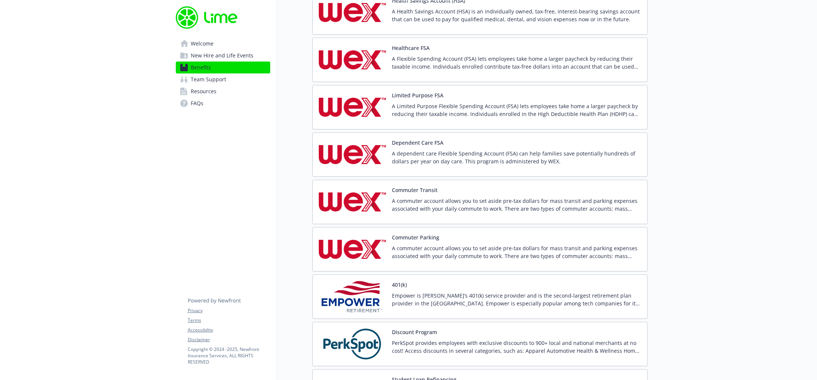
click at [497, 197] on p "A commuter account allows you to set aside pre-tax dollars for mass transit and…" at bounding box center [516, 205] width 249 height 16
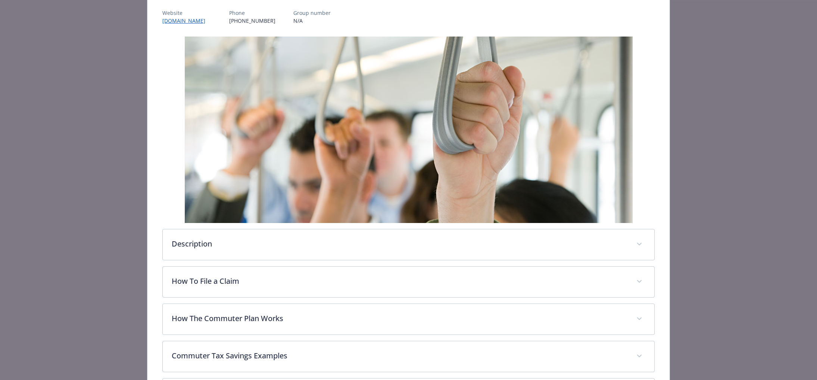
scroll to position [102, 0]
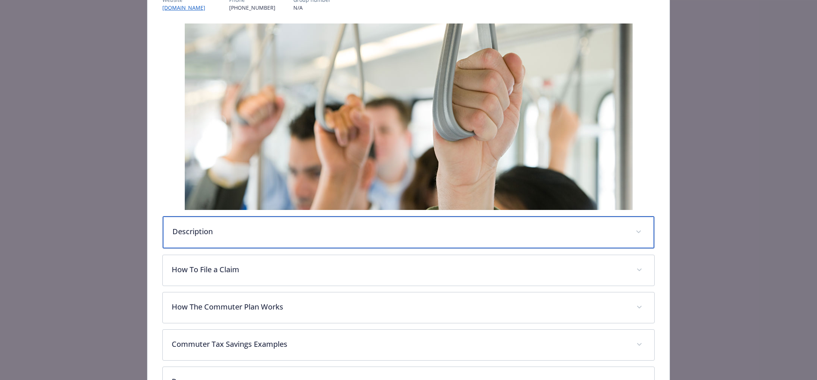
click at [417, 239] on div "Description" at bounding box center [409, 233] width 492 height 32
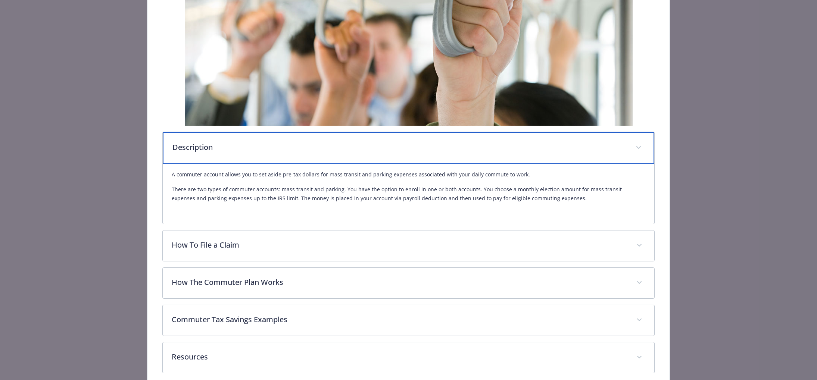
scroll to position [222, 0]
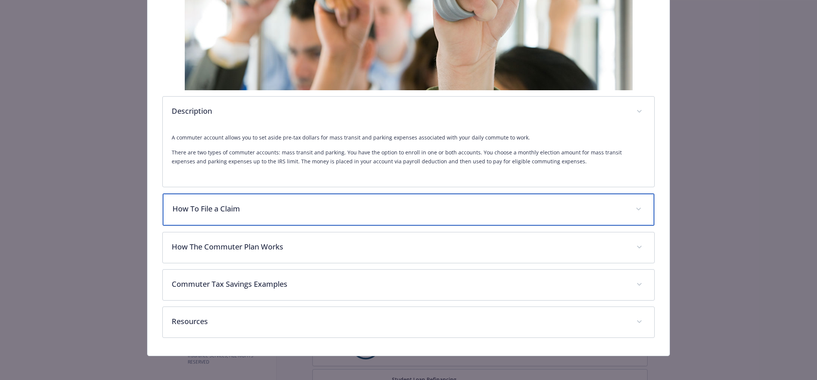
click at [359, 206] on p "How To File a Claim" at bounding box center [399, 208] width 454 height 11
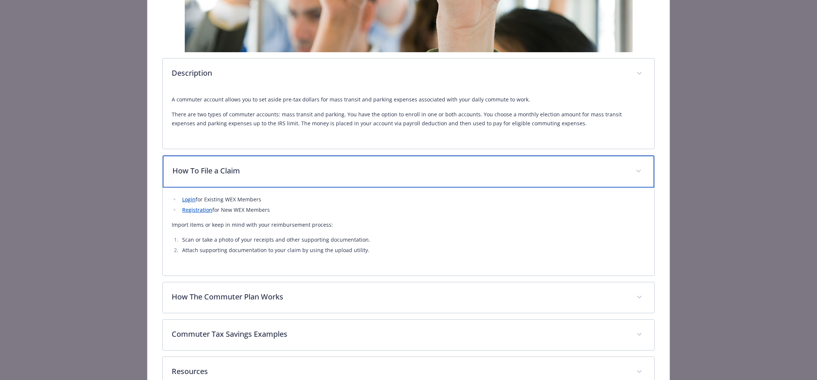
scroll to position [310, 0]
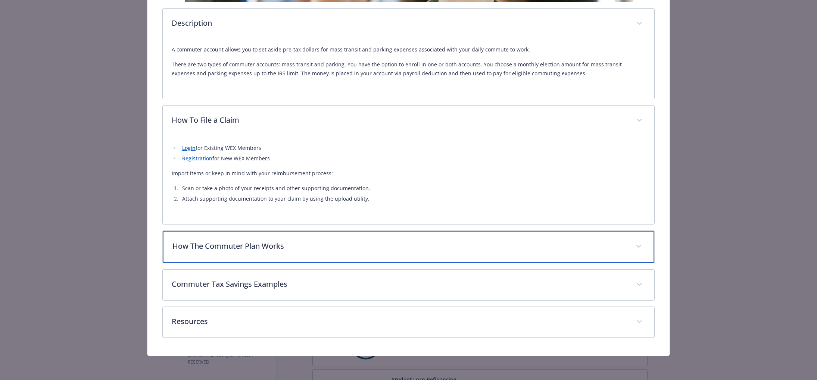
click at [345, 250] on p "How The Commuter Plan Works" at bounding box center [399, 246] width 454 height 11
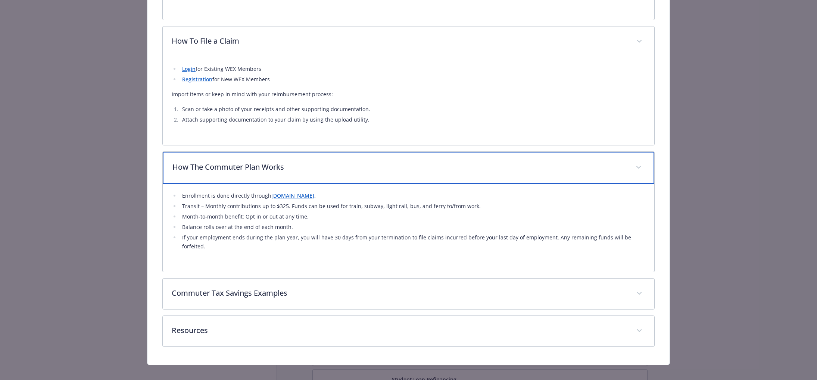
scroll to position [0, 0]
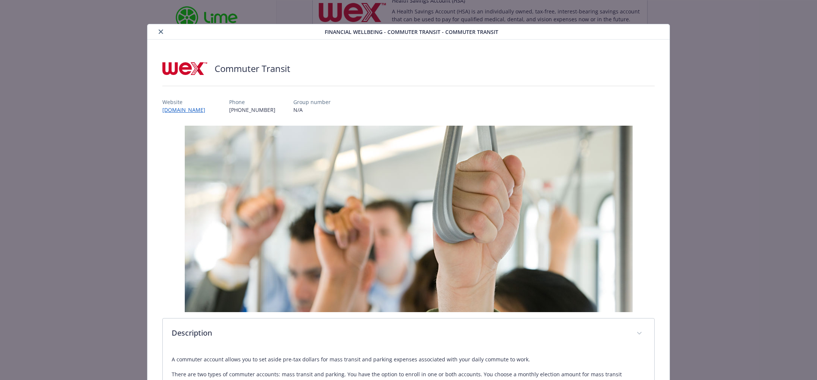
click at [164, 35] on div "details for plan Financial Wellbeing - Commuter Transit - Commuter Transit" at bounding box center [237, 31] width 174 height 9
click at [161, 35] on button "close" at bounding box center [160, 31] width 9 height 9
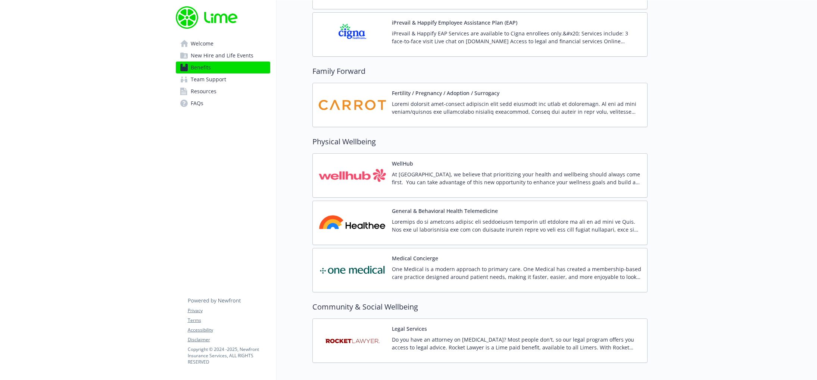
click at [427, 171] on p "At [GEOGRAPHIC_DATA], we believe that prioritizing your health and wellbeing sh…" at bounding box center [516, 179] width 249 height 16
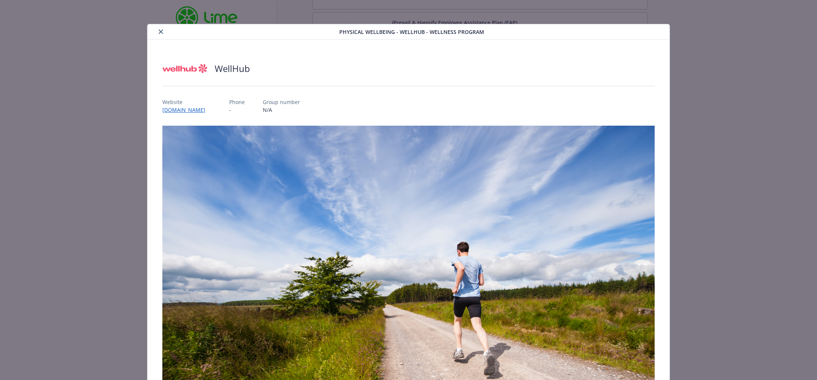
scroll to position [227, 0]
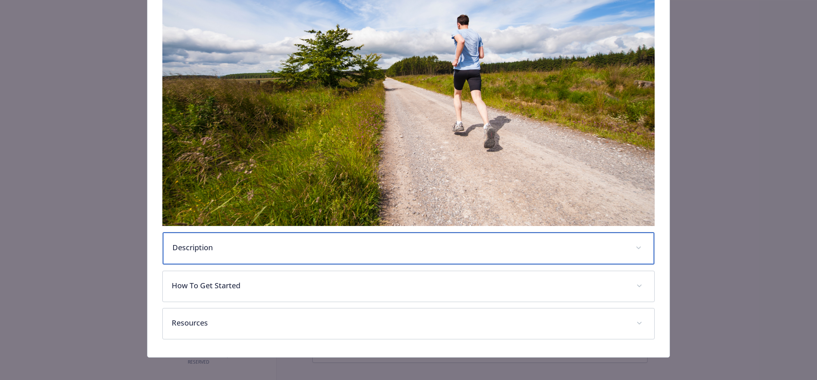
click at [298, 248] on p "Description" at bounding box center [399, 247] width 454 height 11
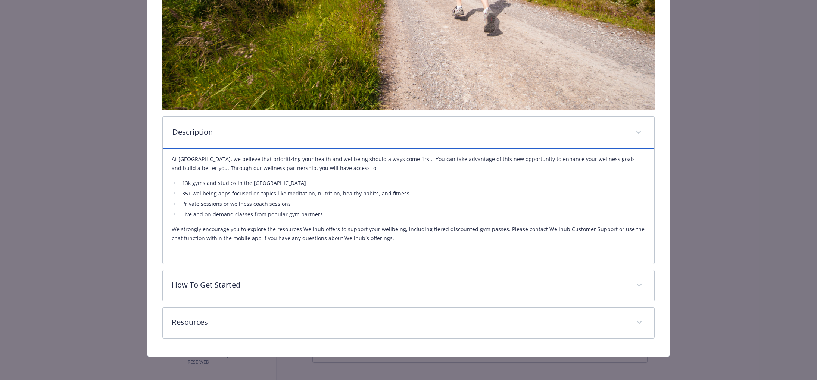
scroll to position [344, 0]
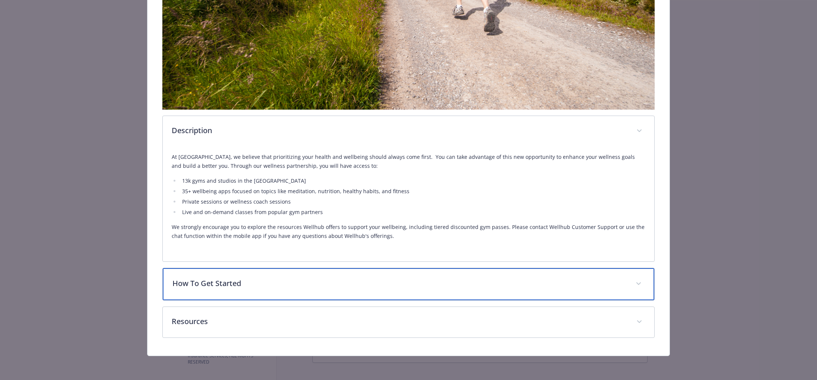
click at [286, 285] on p "How To Get Started" at bounding box center [399, 283] width 454 height 11
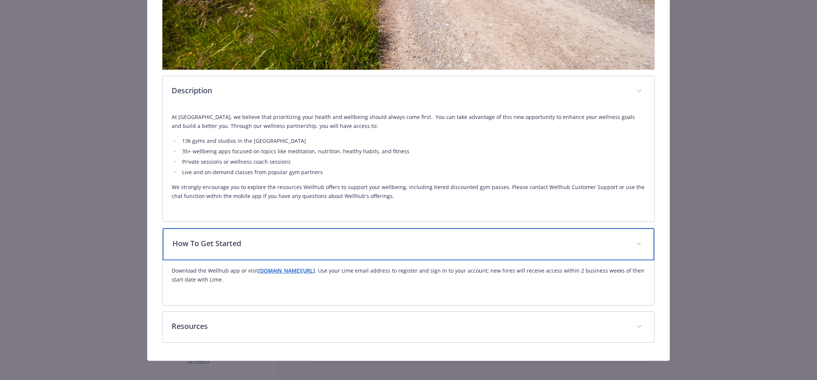
scroll to position [0, 0]
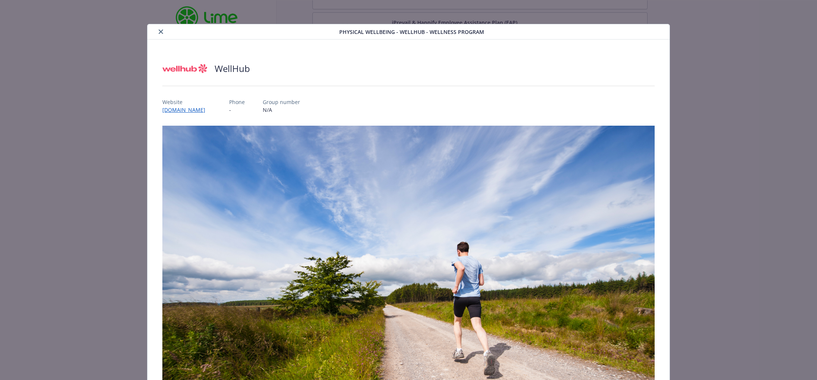
click at [163, 34] on button "close" at bounding box center [160, 31] width 9 height 9
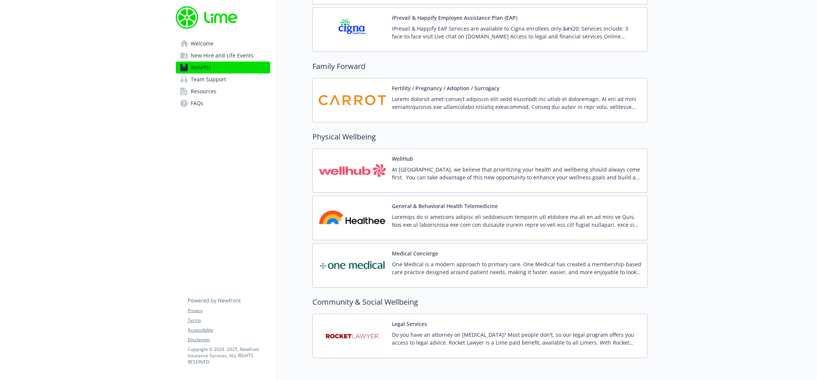
scroll to position [1572, 0]
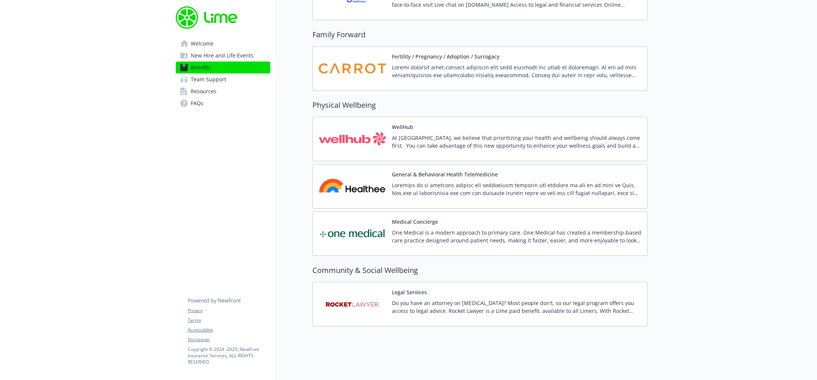
click at [451, 301] on p "Do you have an attorney on [MEDICAL_DATA]? Most people don't, so our legal prog…" at bounding box center [516, 307] width 249 height 16
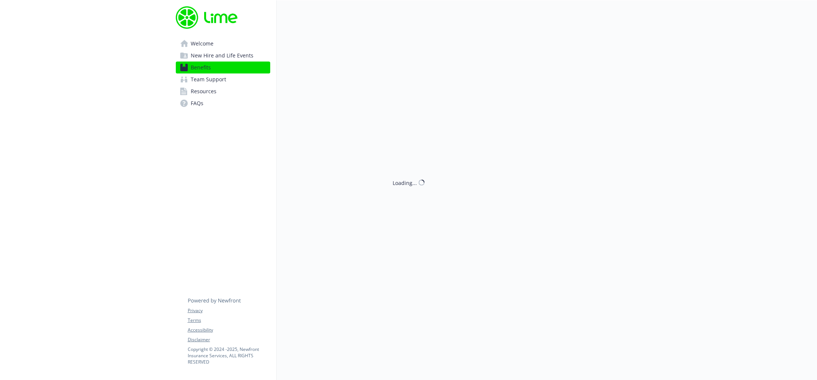
scroll to position [1572, 0]
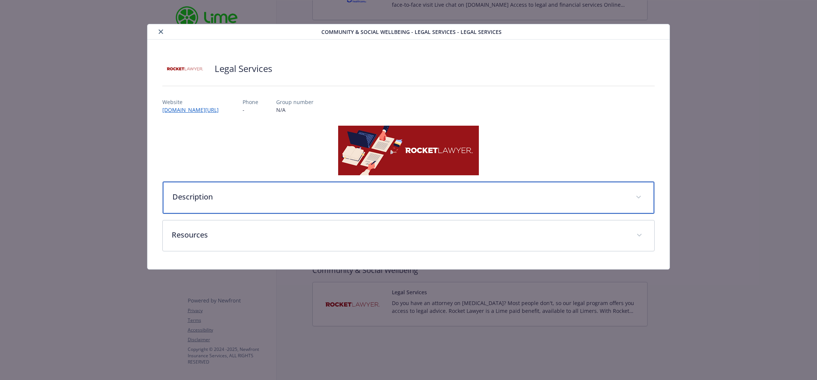
click at [283, 192] on p "Description" at bounding box center [399, 197] width 454 height 11
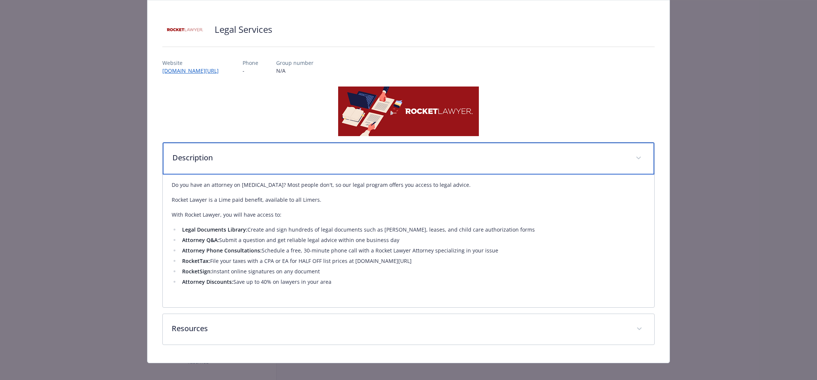
scroll to position [46, 0]
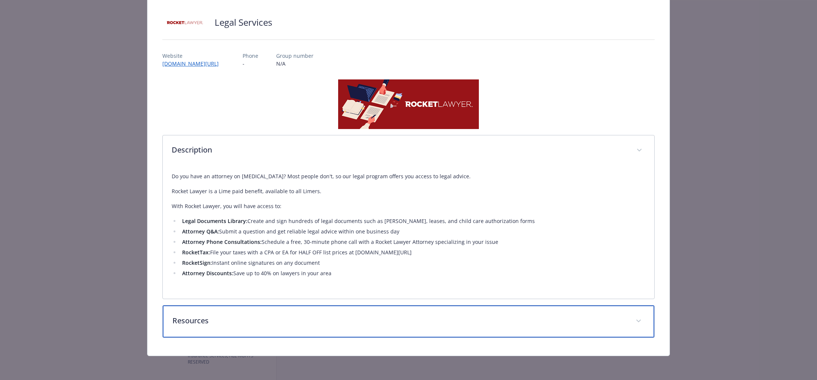
click at [243, 317] on p "Resources" at bounding box center [399, 320] width 454 height 11
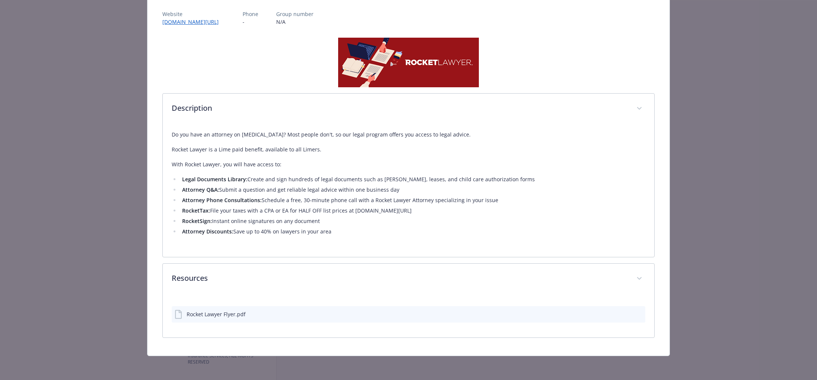
click at [234, 315] on div "Rocket Lawyer Flyer.pdf" at bounding box center [216, 315] width 59 height 8
click at [640, 317] on button "details for plan Community & Social Wellbeing - Legal Services - Legal Services" at bounding box center [639, 315] width 7 height 8
click at [640, 316] on icon "preview file" at bounding box center [638, 313] width 7 height 5
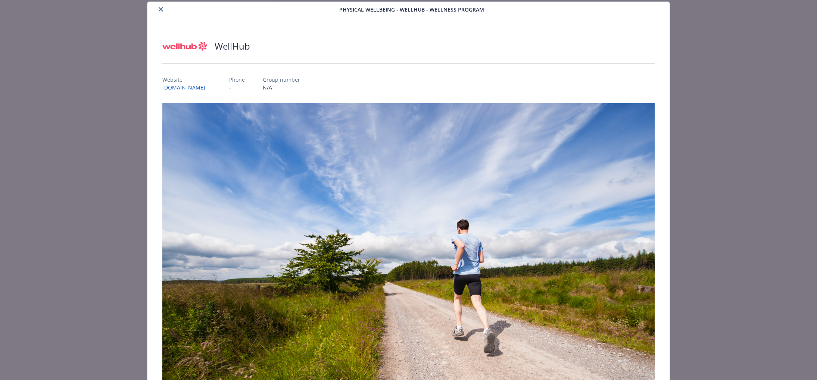
scroll to position [227, 0]
